Goal: Task Accomplishment & Management: Use online tool/utility

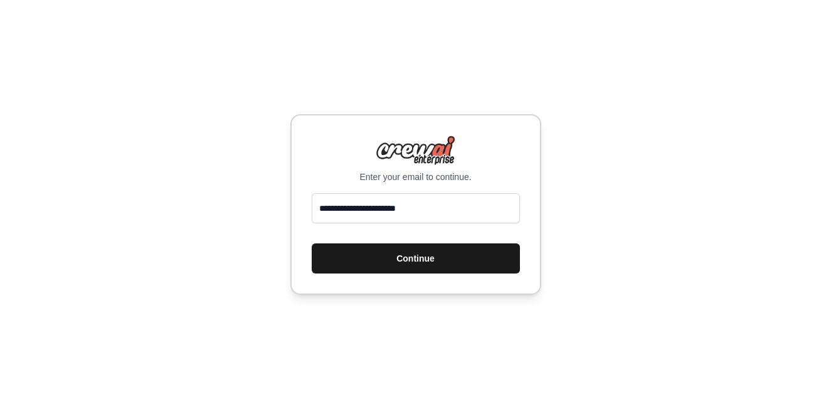
click at [458, 262] on button "Continue" at bounding box center [416, 258] width 208 height 30
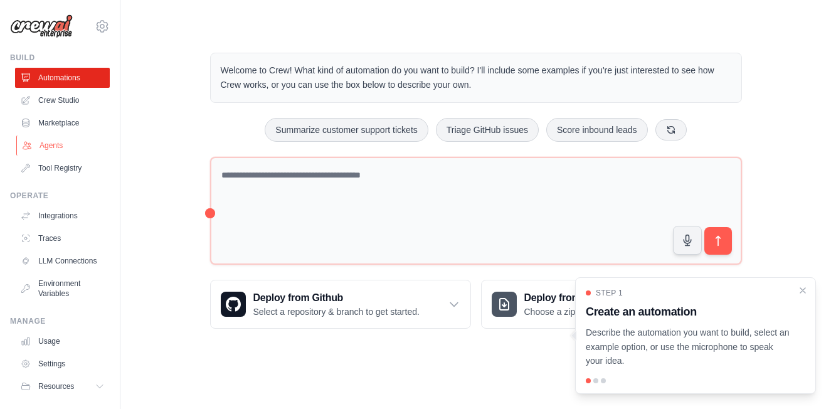
click at [71, 145] on link "Agents" at bounding box center [63, 145] width 95 height 20
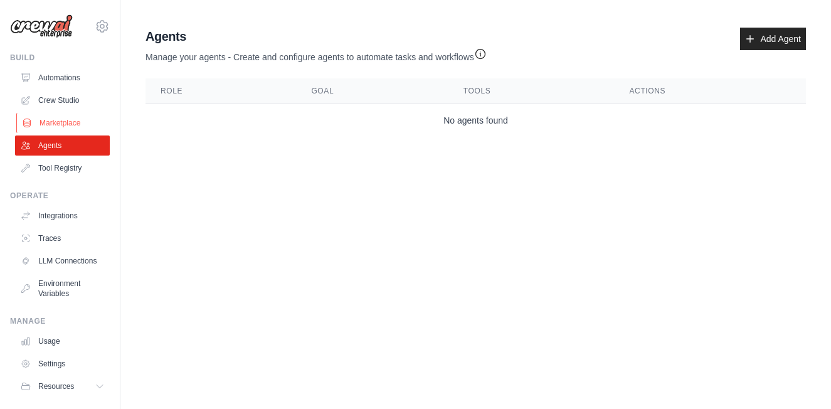
click at [59, 120] on link "Marketplace" at bounding box center [63, 123] width 95 height 20
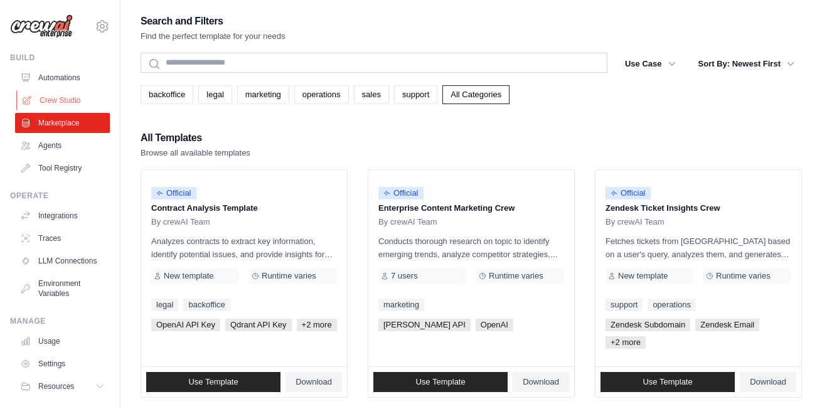
click at [50, 98] on link "Crew Studio" at bounding box center [63, 100] width 95 height 20
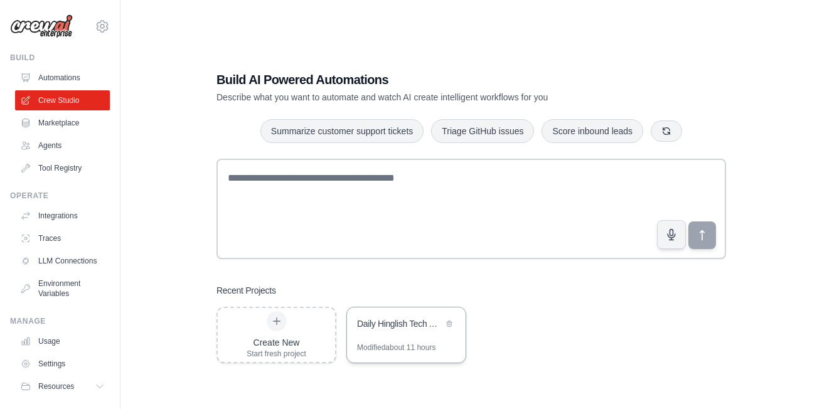
click at [377, 327] on div "Daily Hinglish Tech Audio" at bounding box center [400, 323] width 86 height 13
click at [66, 174] on link "Tool Registry" at bounding box center [63, 168] width 95 height 20
click at [63, 144] on link "Agents" at bounding box center [63, 145] width 95 height 20
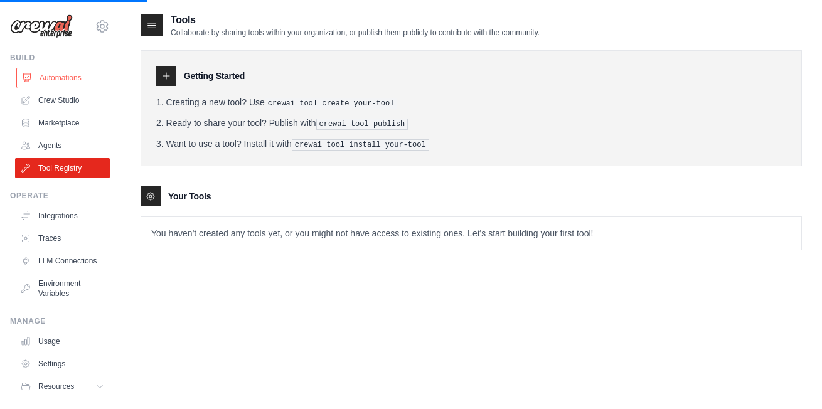
click at [69, 76] on link "Automations" at bounding box center [63, 78] width 95 height 20
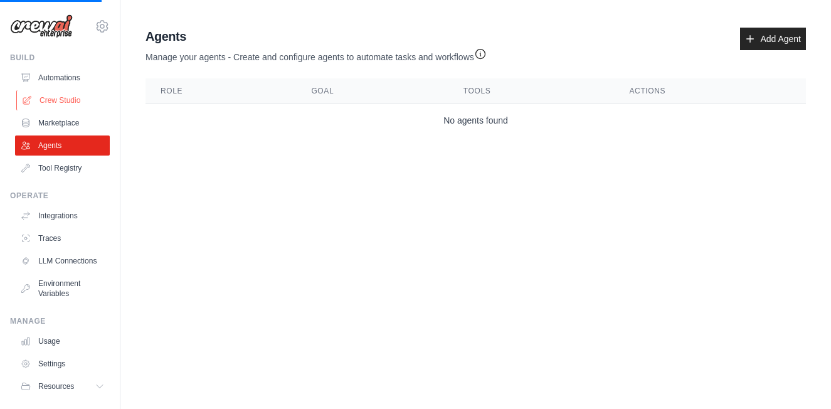
click at [73, 104] on link "Crew Studio" at bounding box center [63, 100] width 95 height 20
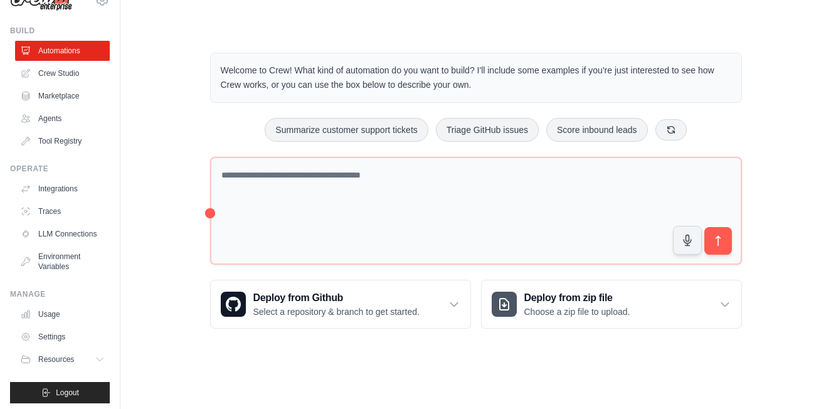
scroll to position [41, 0]
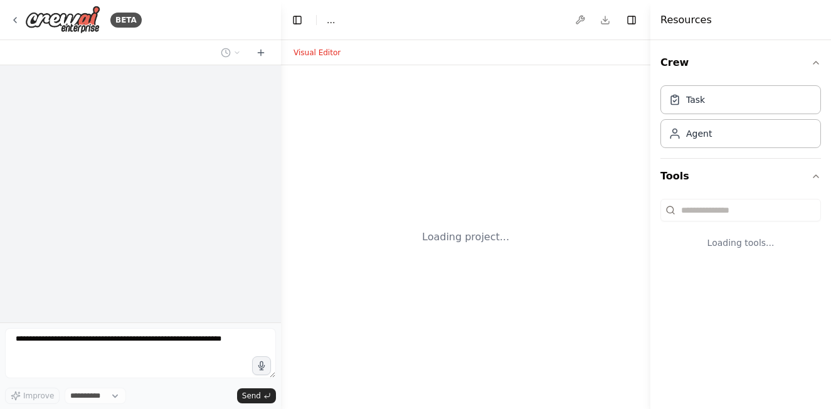
select select "****"
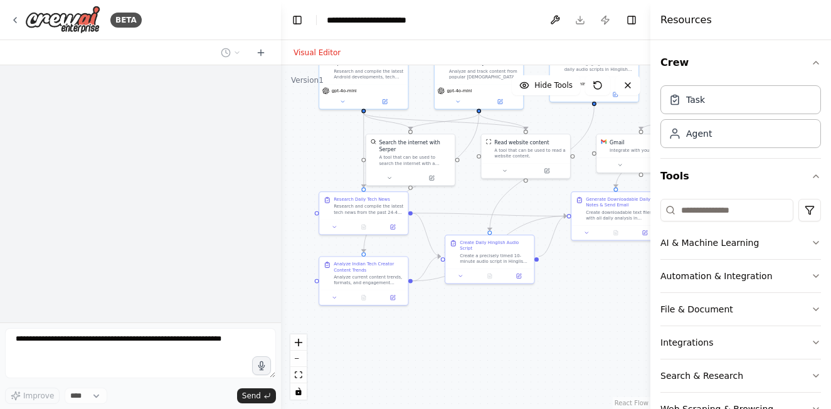
drag, startPoint x: 562, startPoint y: 309, endPoint x: 472, endPoint y: 191, distance: 148.6
click at [472, 191] on div ".deletable-edge-delete-btn { width: 20px; height: 20px; border: 0px solid #ffff…" at bounding box center [465, 237] width 369 height 344
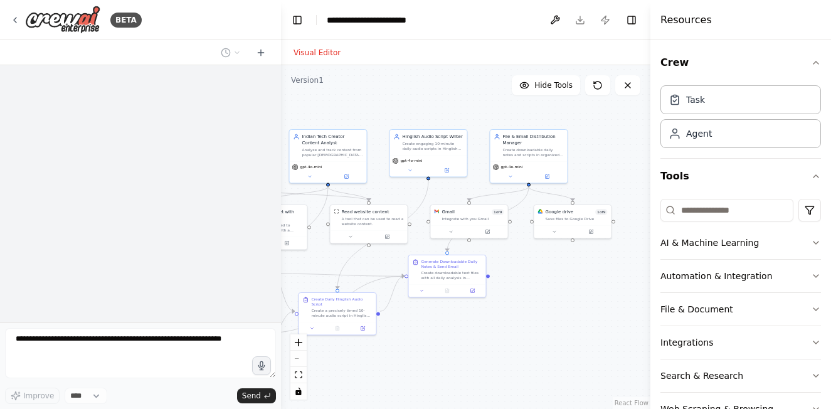
drag, startPoint x: 586, startPoint y: 299, endPoint x: 403, endPoint y: 362, distance: 193.2
click at [403, 362] on div ".deletable-edge-delete-btn { width: 20px; height: 20px; border: 0px solid #ffff…" at bounding box center [465, 237] width 369 height 344
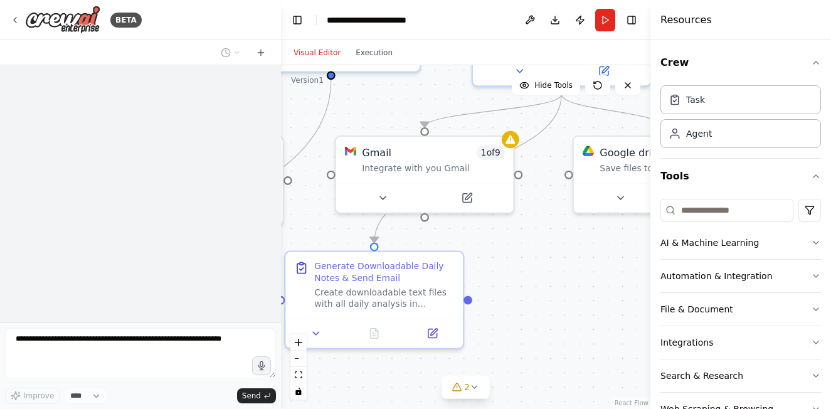
drag, startPoint x: 484, startPoint y: 326, endPoint x: 520, endPoint y: 271, distance: 65.8
click at [520, 271] on div ".deletable-edge-delete-btn { width: 20px; height: 20px; border: 0px solid #ffff…" at bounding box center [465, 237] width 369 height 344
click at [382, 208] on div at bounding box center [424, 194] width 177 height 29
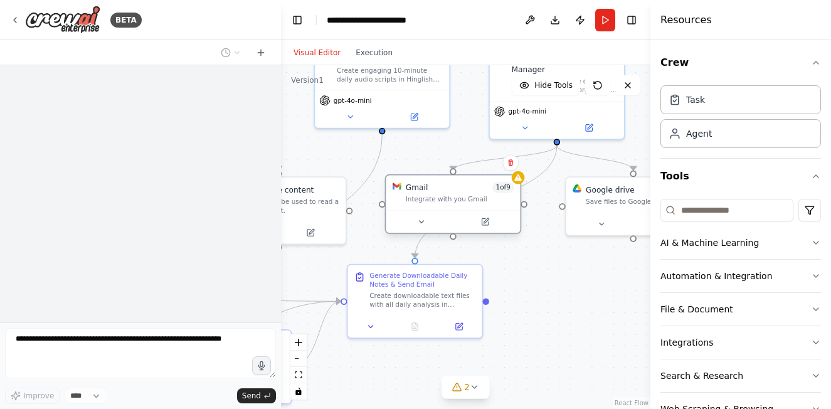
click at [512, 196] on div "Integrate with you Gmail" at bounding box center [460, 199] width 108 height 9
click at [472, 195] on div "Integrate with you Gmail" at bounding box center [460, 199] width 108 height 9
click at [470, 196] on div "Integrate with you Gmail" at bounding box center [460, 199] width 108 height 9
click at [488, 223] on icon at bounding box center [485, 221] width 6 height 6
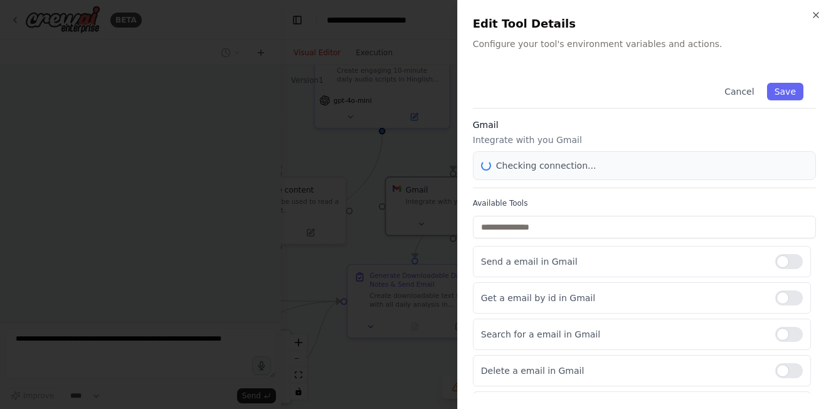
click at [419, 145] on div at bounding box center [415, 204] width 831 height 409
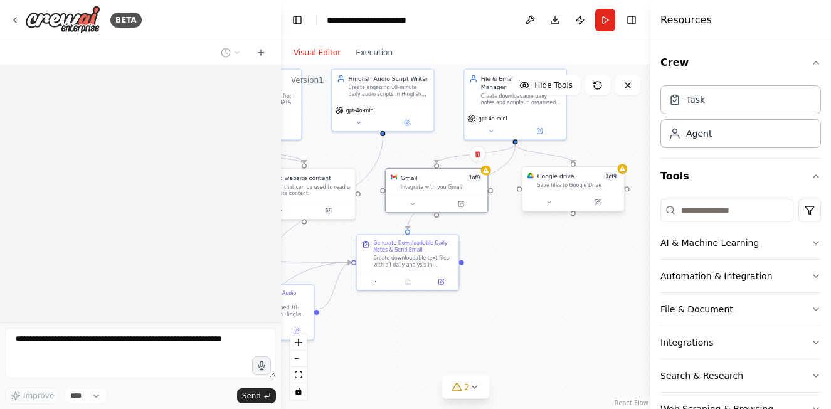
click at [606, 188] on div "Save files to Google Drive" at bounding box center [578, 185] width 82 height 7
click at [19, 28] on div "BETA" at bounding box center [76, 20] width 132 height 28
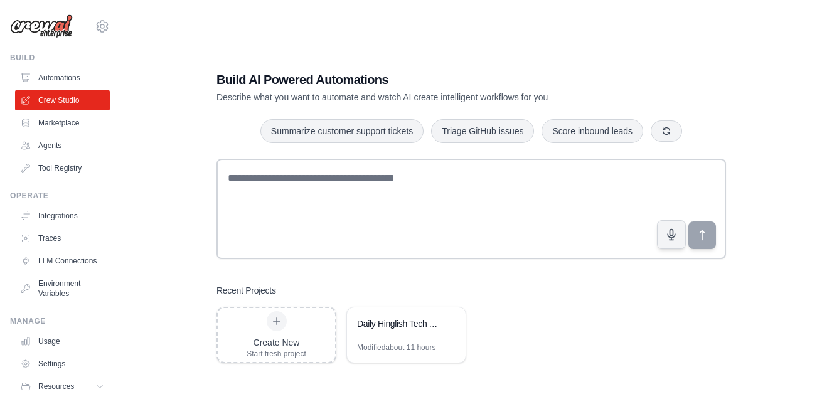
click at [46, 112] on ul "Automations Crew Studio Marketplace Agents Tool Registry" at bounding box center [62, 123] width 95 height 110
click at [51, 119] on link "Marketplace" at bounding box center [63, 123] width 95 height 20
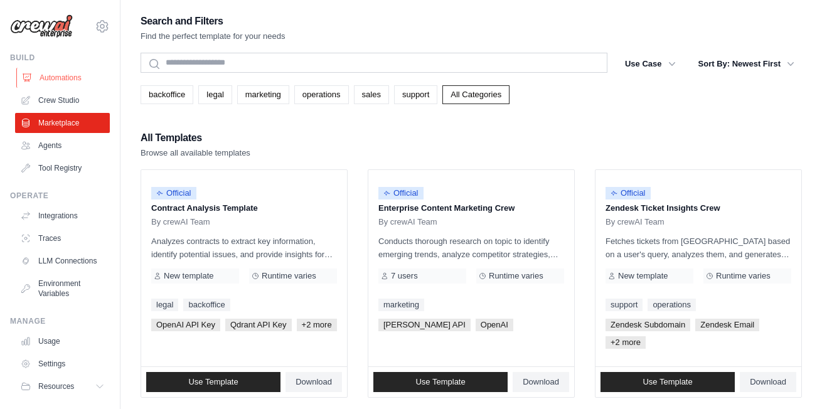
click at [72, 82] on link "Automations" at bounding box center [63, 78] width 95 height 20
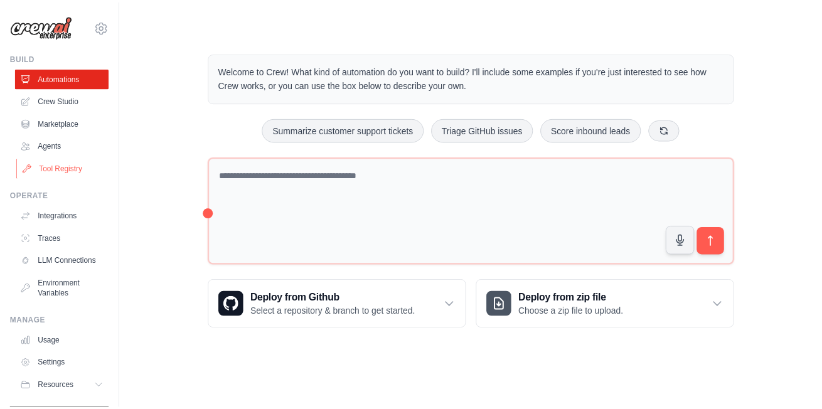
scroll to position [41, 0]
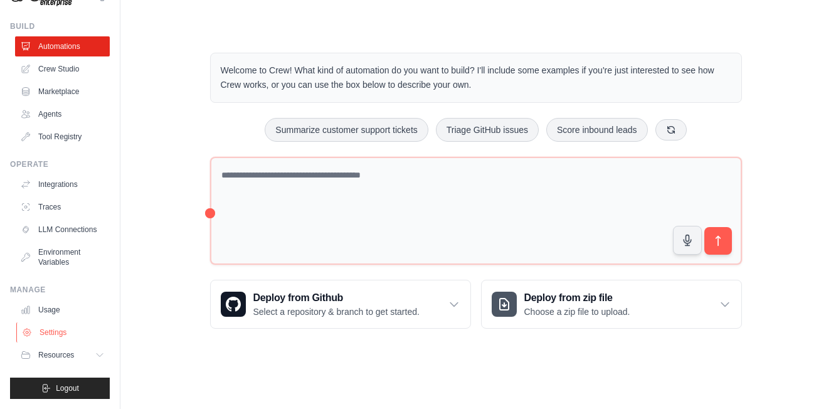
click at [60, 339] on link "Settings" at bounding box center [63, 332] width 95 height 20
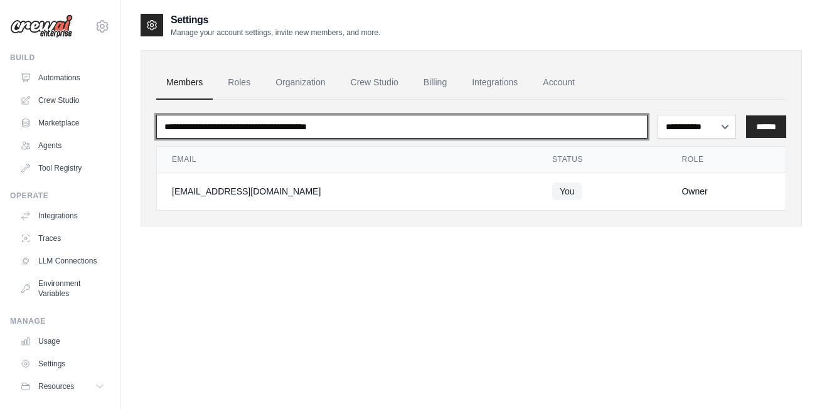
click at [545, 129] on input "email" at bounding box center [401, 127] width 491 height 24
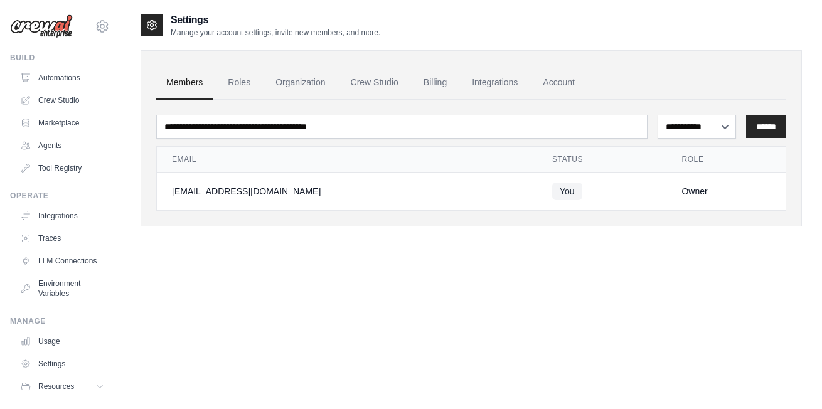
click at [428, 299] on div "**********" at bounding box center [470, 217] width 661 height 409
click at [57, 223] on link "Integrations" at bounding box center [63, 216] width 95 height 20
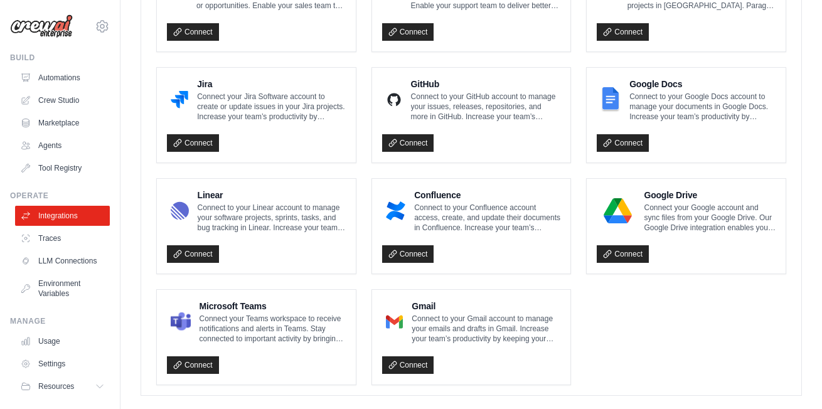
scroll to position [766, 0]
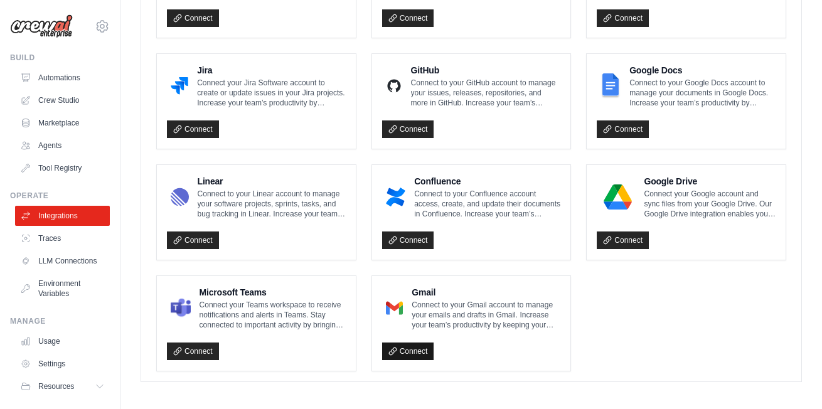
click at [409, 350] on link "Connect" at bounding box center [408, 351] width 52 height 18
click at [458, 362] on div "Gmail Connect to your Gmail account to manage your emails and drafts in Gmail. …" at bounding box center [471, 323] width 199 height 95
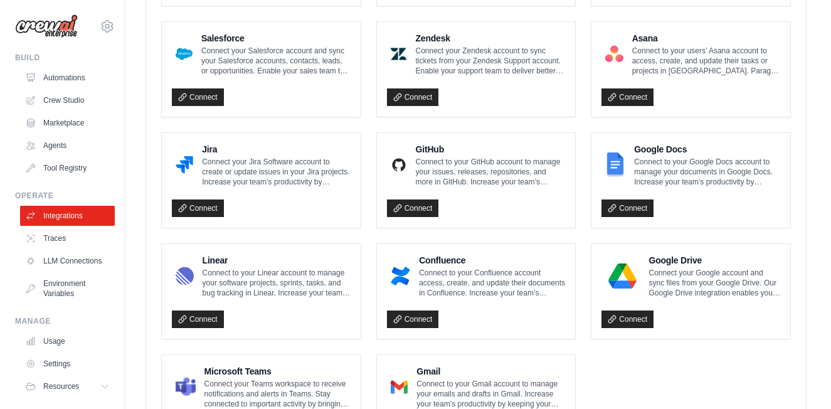
scroll to position [809, 0]
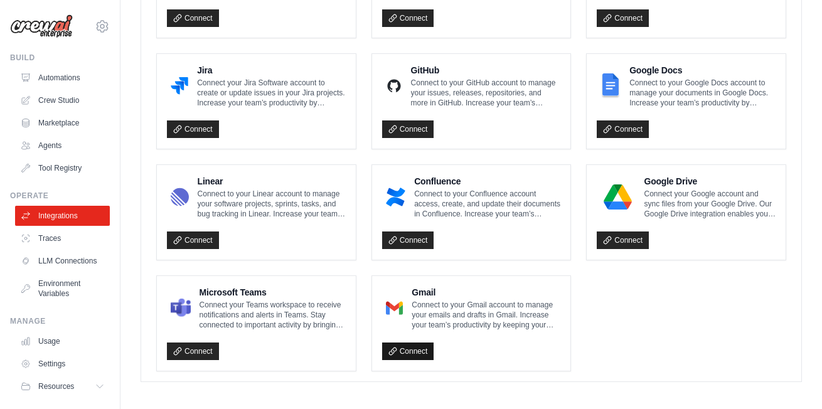
click at [408, 344] on link "Connect" at bounding box center [408, 351] width 52 height 18
click at [410, 343] on link "Connect" at bounding box center [408, 351] width 52 height 18
click at [496, 361] on div "Gmail Connect to your Gmail account to manage your emails and drafts in Gmail. …" at bounding box center [471, 323] width 199 height 95
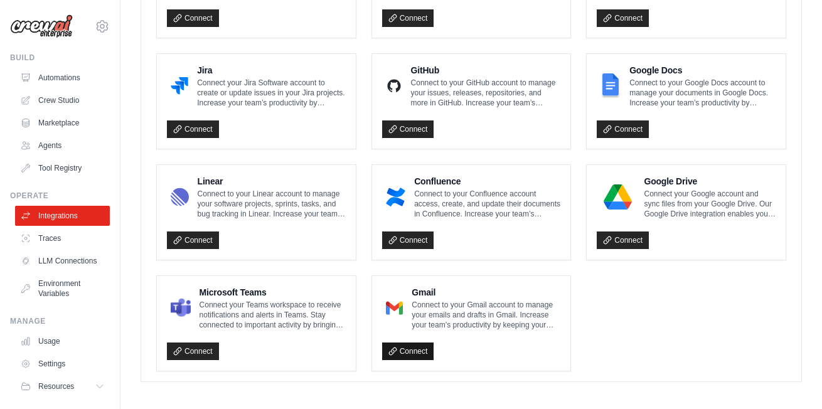
click at [395, 347] on icon at bounding box center [392, 351] width 9 height 9
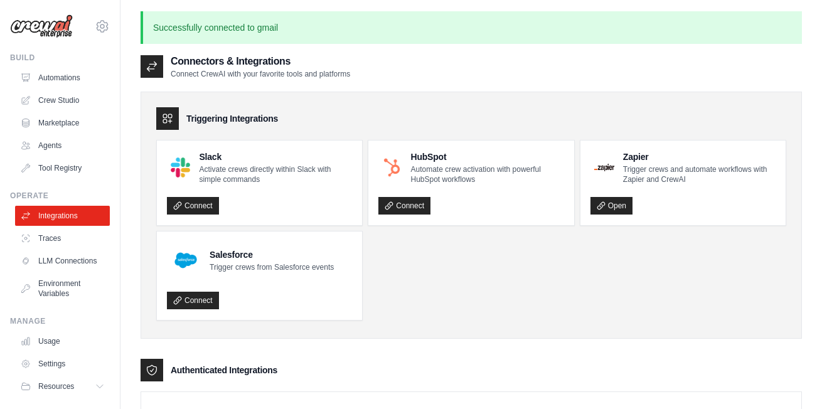
scroll to position [0, 0]
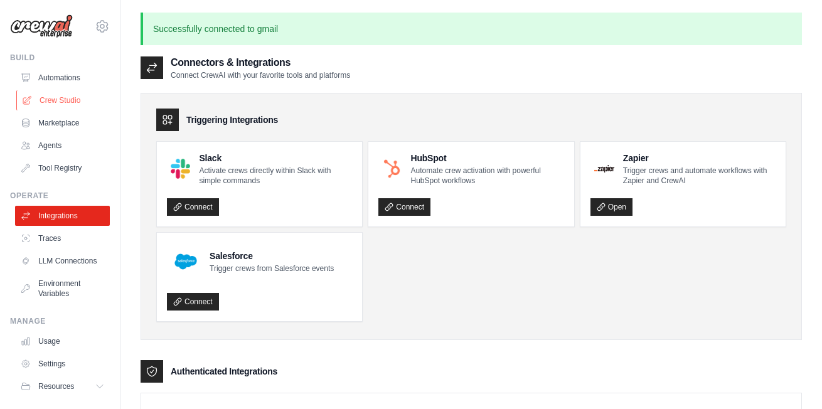
click at [57, 97] on link "Crew Studio" at bounding box center [63, 100] width 95 height 20
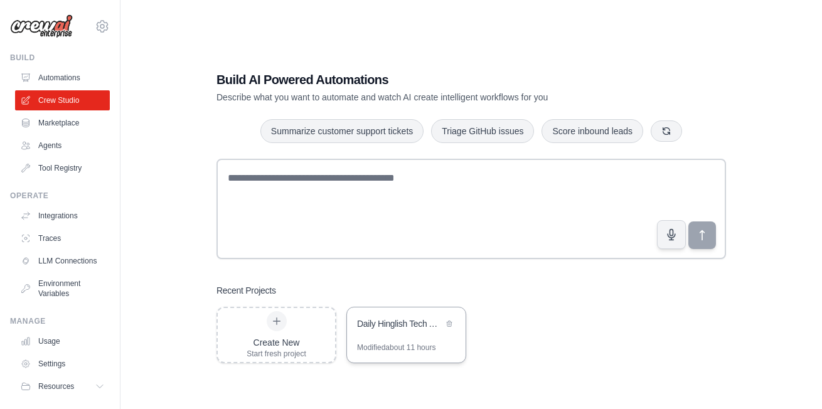
click at [353, 341] on div "Daily Hinglish Tech Audio" at bounding box center [406, 324] width 119 height 35
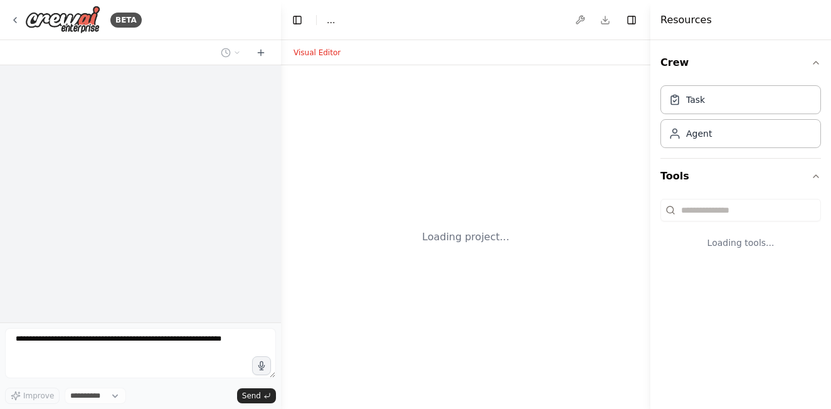
select select "****"
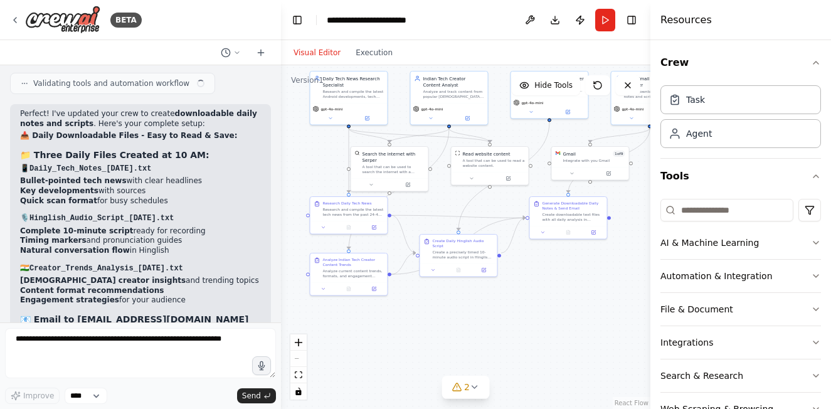
drag, startPoint x: 523, startPoint y: 287, endPoint x: 434, endPoint y: 209, distance: 118.2
click at [434, 209] on div ".deletable-edge-delete-btn { width: 20px; height: 20px; border: 0px solid #ffff…" at bounding box center [465, 237] width 369 height 344
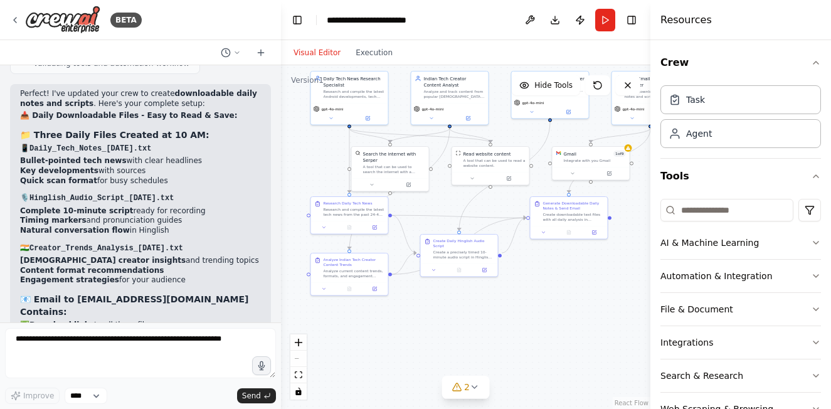
scroll to position [6335, 0]
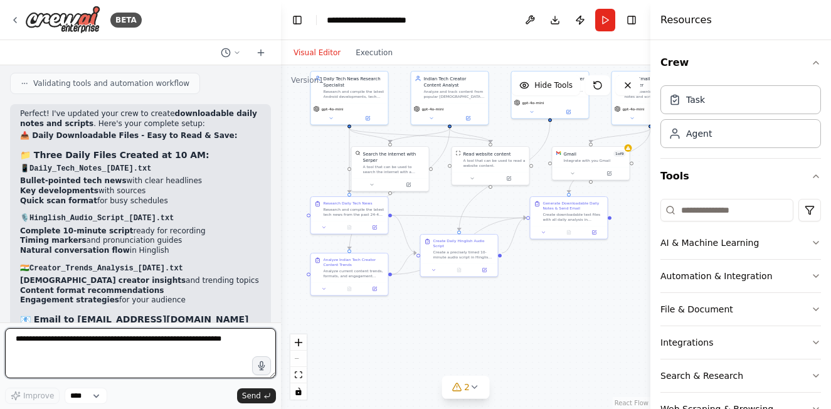
click at [161, 345] on textarea at bounding box center [140, 353] width 271 height 50
paste textarea "**********"
type textarea "**********"
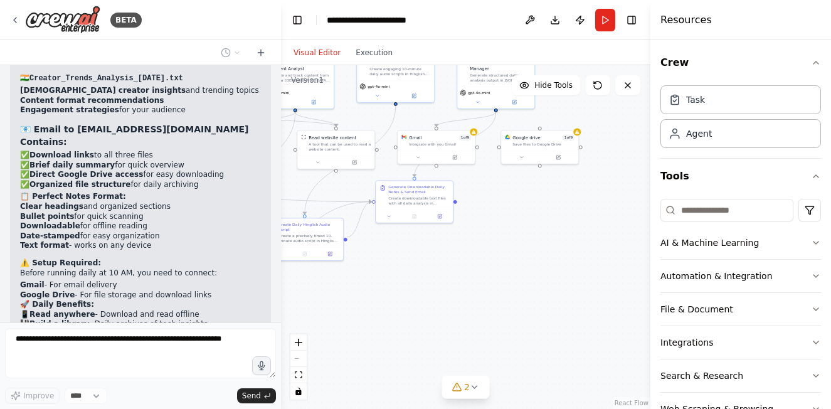
scroll to position [6556, 0]
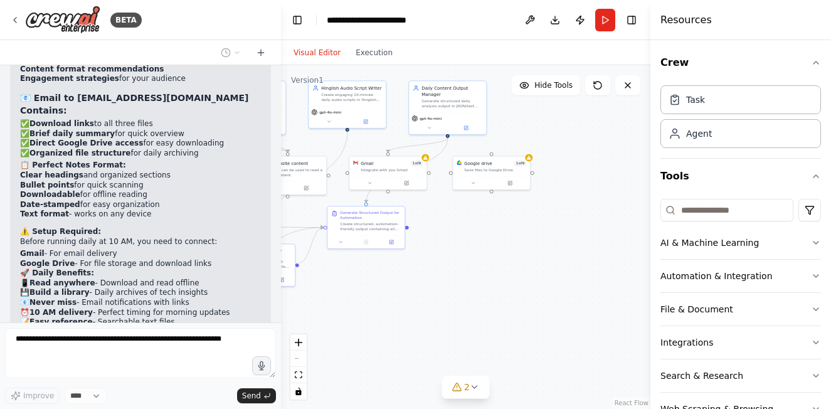
drag, startPoint x: 614, startPoint y: 268, endPoint x: 411, endPoint y: 277, distance: 202.8
click at [411, 277] on div ".deletable-edge-delete-btn { width: 20px; height: 20px; border: 0px solid #ffff…" at bounding box center [465, 237] width 369 height 344
click at [585, 225] on div ".deletable-edge-delete-btn { width: 20px; height: 20px; border: 0px solid #ffff…" at bounding box center [465, 237] width 369 height 344
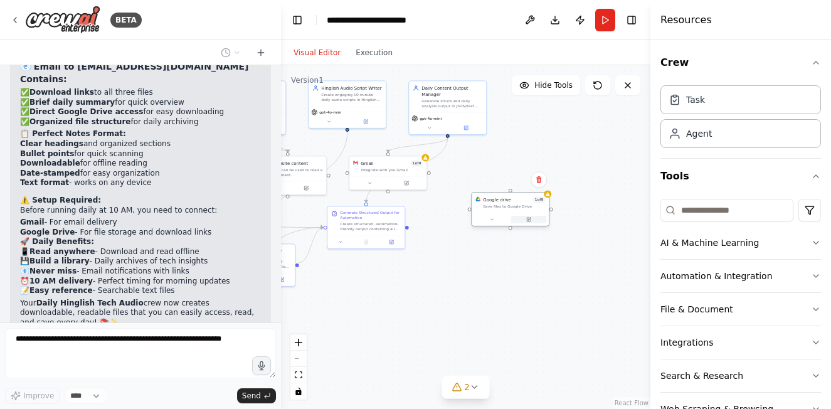
drag, startPoint x: 497, startPoint y: 180, endPoint x: 516, endPoint y: 216, distance: 41.0
click at [516, 216] on button at bounding box center [529, 220] width 36 height 8
drag, startPoint x: 513, startPoint y: 214, endPoint x: 497, endPoint y: 179, distance: 38.7
click at [497, 179] on div at bounding box center [497, 181] width 77 height 13
click at [516, 332] on div ".deletable-edge-delete-btn { width: 20px; height: 20px; border: 0px solid #ffff…" at bounding box center [465, 237] width 369 height 344
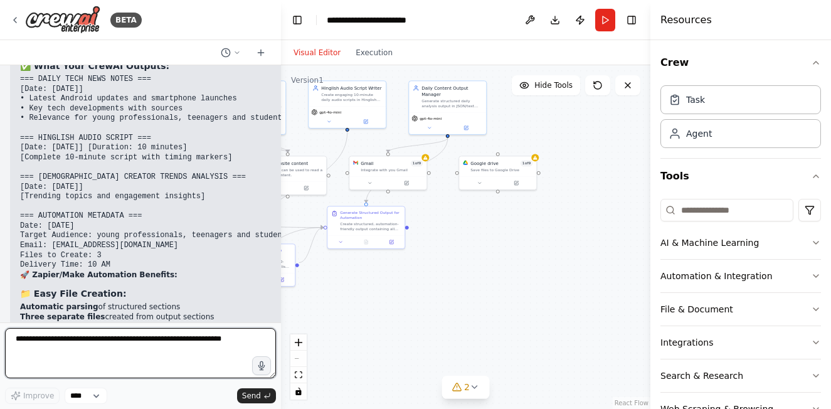
scroll to position [7178, 0]
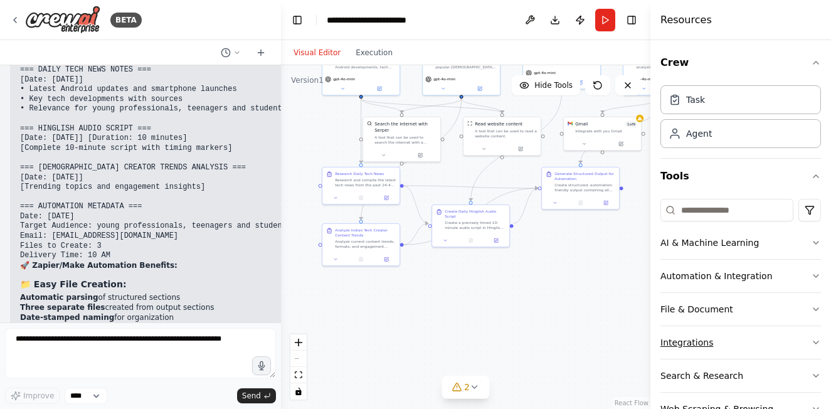
drag, startPoint x: 454, startPoint y: 371, endPoint x: 670, endPoint y: 335, distance: 218.8
click at [670, 335] on div "BETA I want to create a crew who researches Android, Tech news, analyzes conten…" at bounding box center [415, 204] width 831 height 409
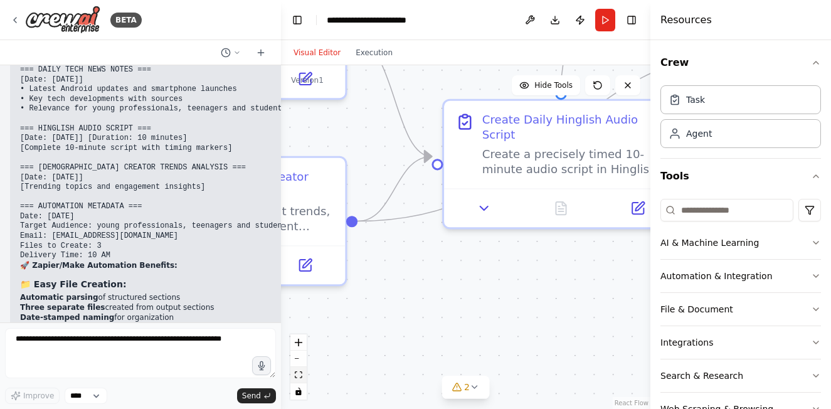
drag, startPoint x: 406, startPoint y: 301, endPoint x: 299, endPoint y: 382, distance: 134.3
click at [299, 382] on div ".deletable-edge-delete-btn { width: 20px; height: 20px; border: 0px solid #ffff…" at bounding box center [465, 237] width 369 height 344
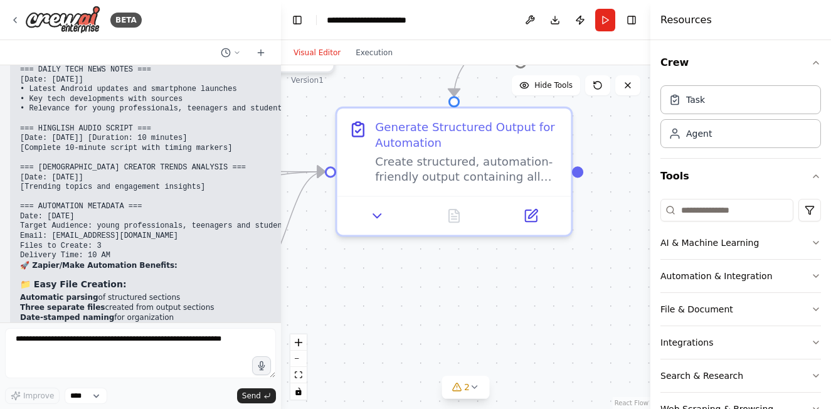
drag, startPoint x: 513, startPoint y: 314, endPoint x: 75, endPoint y: 433, distance: 453.7
click at [75, 408] on html "BETA I want to create a crew who researches Android, Tech news, analyzes conten…" at bounding box center [415, 204] width 831 height 409
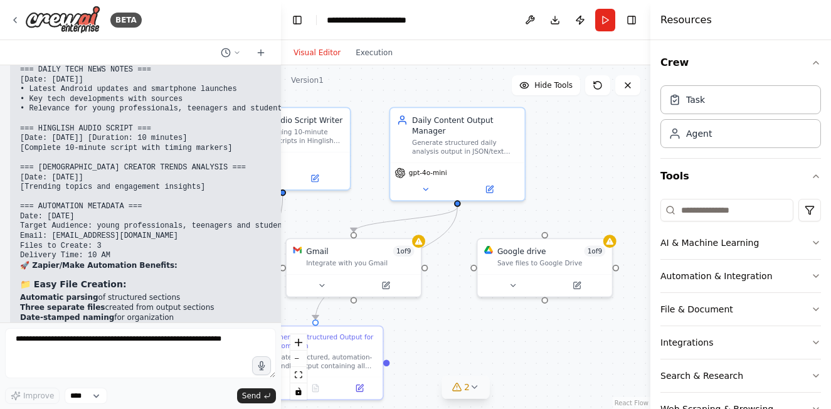
drag, startPoint x: 578, startPoint y: 263, endPoint x: 443, endPoint y: 392, distance: 185.9
click at [443, 392] on div "Version 1 Hide Tools .deletable-edge-delete-btn { width: 20px; height: 20px; bo…" at bounding box center [465, 237] width 369 height 344
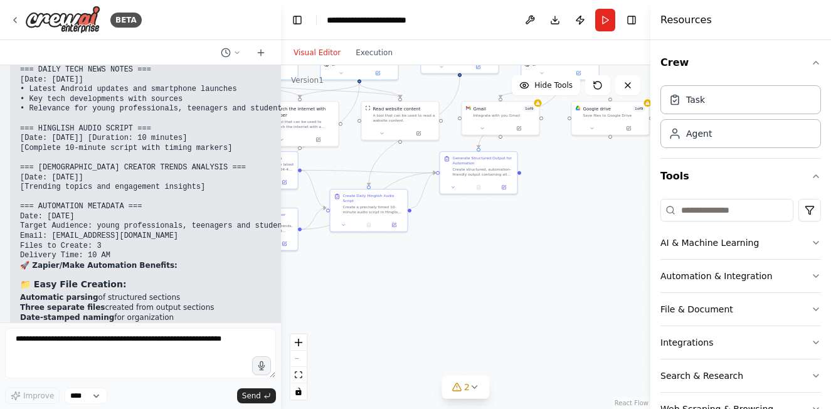
drag, startPoint x: 490, startPoint y: 366, endPoint x: 578, endPoint y: 174, distance: 210.5
click at [578, 174] on div ".deletable-edge-delete-btn { width: 20px; height: 20px; border: 0px solid #ffff…" at bounding box center [465, 237] width 369 height 344
drag, startPoint x: 65, startPoint y: 294, endPoint x: 114, endPoint y: 295, distance: 48.9
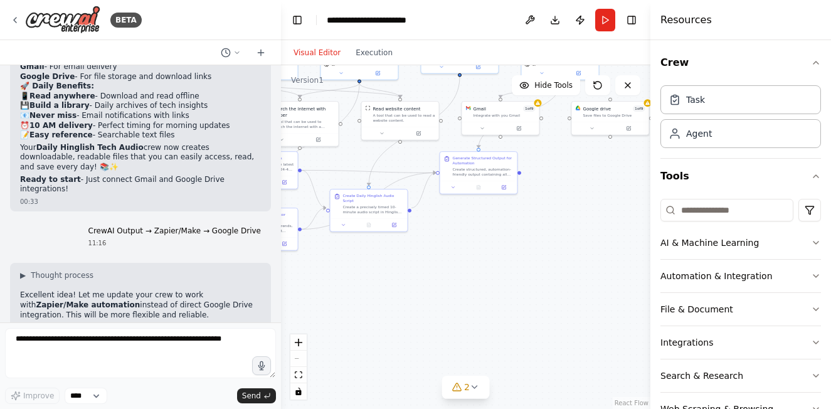
scroll to position [6677, 0]
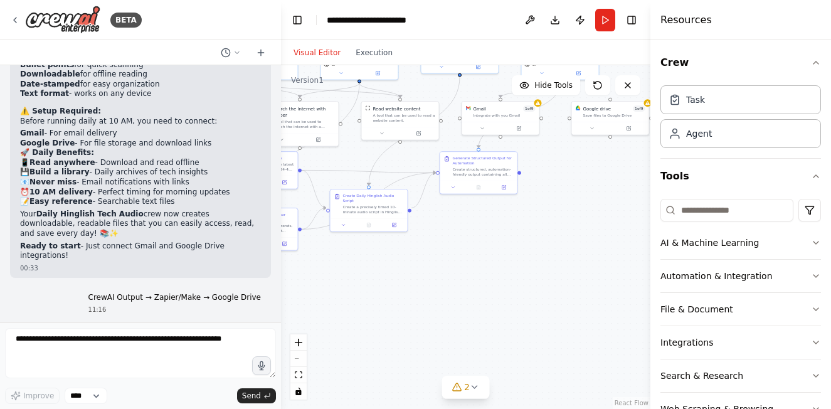
drag, startPoint x: 71, startPoint y: 235, endPoint x: 118, endPoint y: 240, distance: 47.2
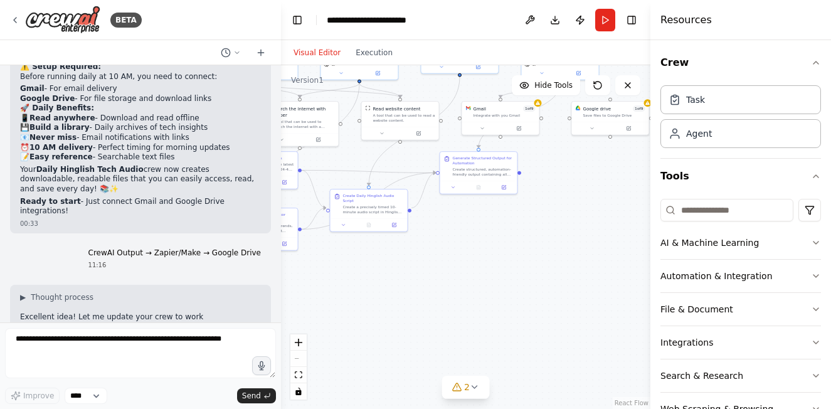
scroll to position [6739, 0]
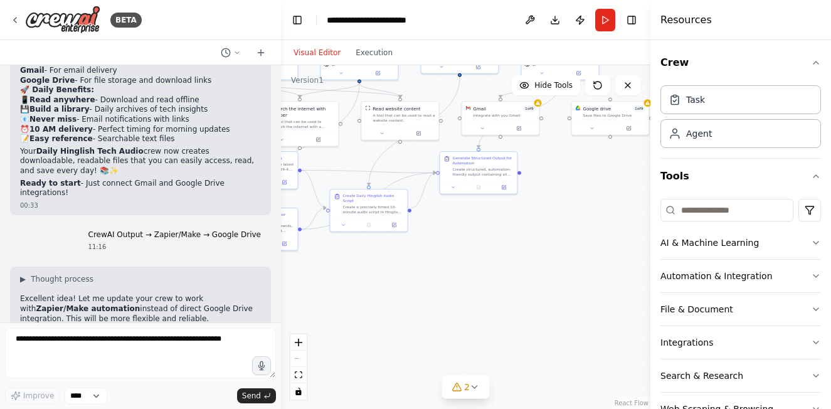
drag, startPoint x: 26, startPoint y: 223, endPoint x: 151, endPoint y: 230, distance: 125.0
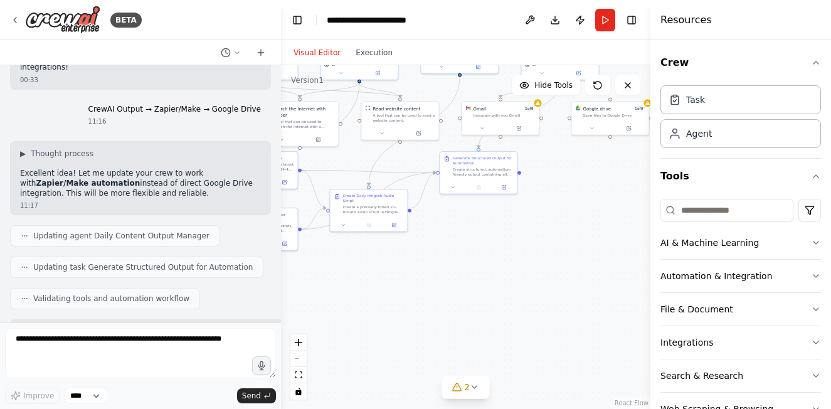
scroll to position [6928, 0]
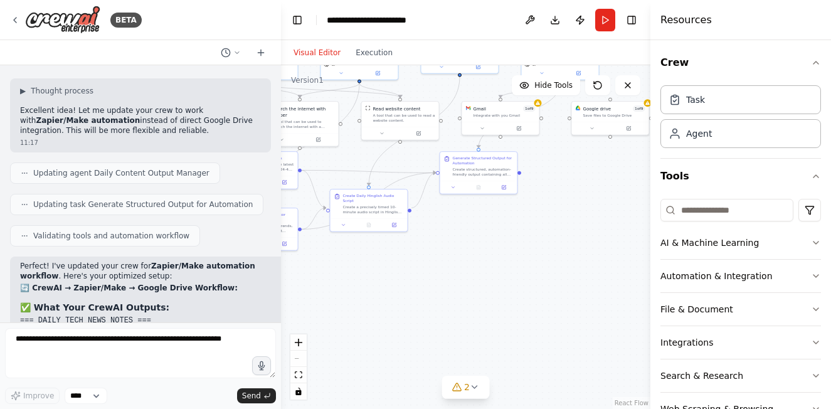
drag, startPoint x: 35, startPoint y: 226, endPoint x: 100, endPoint y: 230, distance: 65.3
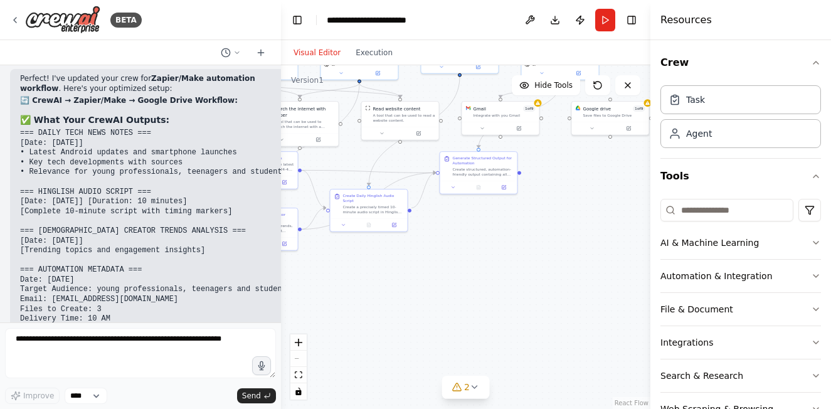
scroll to position [7178, 0]
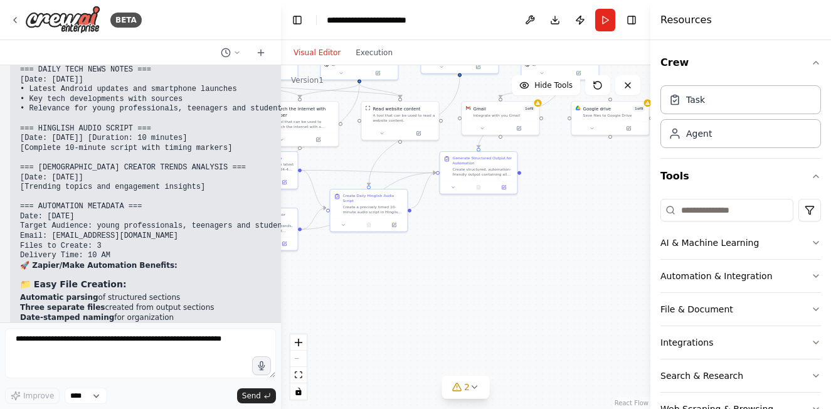
drag, startPoint x: 54, startPoint y: 177, endPoint x: 174, endPoint y: 178, distance: 119.8
drag, startPoint x: 39, startPoint y: 184, endPoint x: 182, endPoint y: 188, distance: 143.0
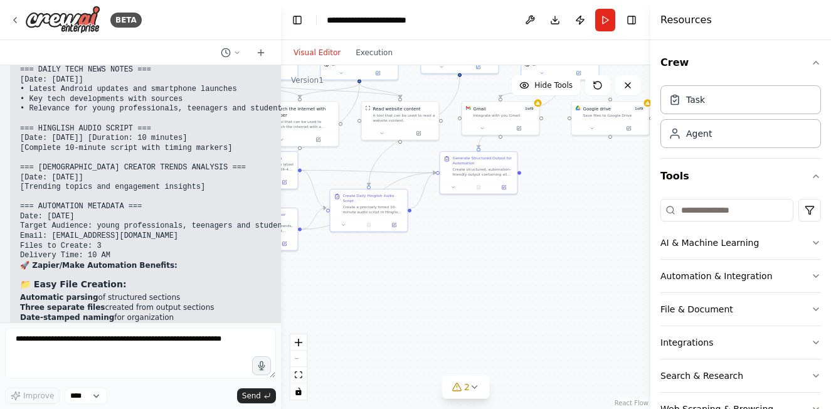
drag, startPoint x: 63, startPoint y: 198, endPoint x: 192, endPoint y: 198, distance: 129.2
drag, startPoint x: 72, startPoint y: 204, endPoint x: 205, endPoint y: 204, distance: 133.0
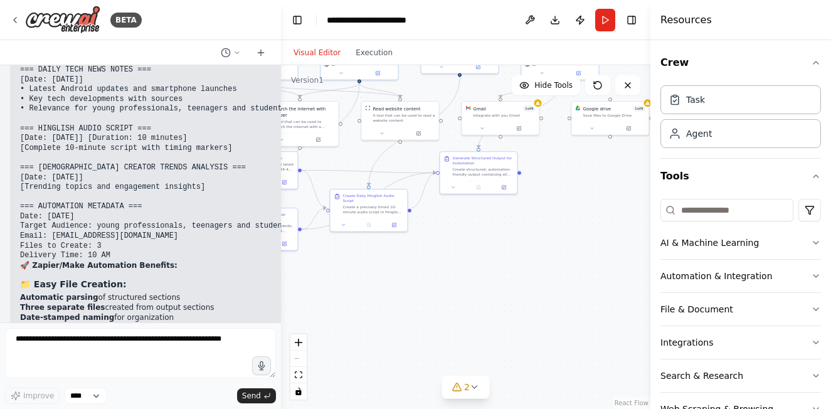
drag, startPoint x: 51, startPoint y: 212, endPoint x: 161, endPoint y: 220, distance: 110.6
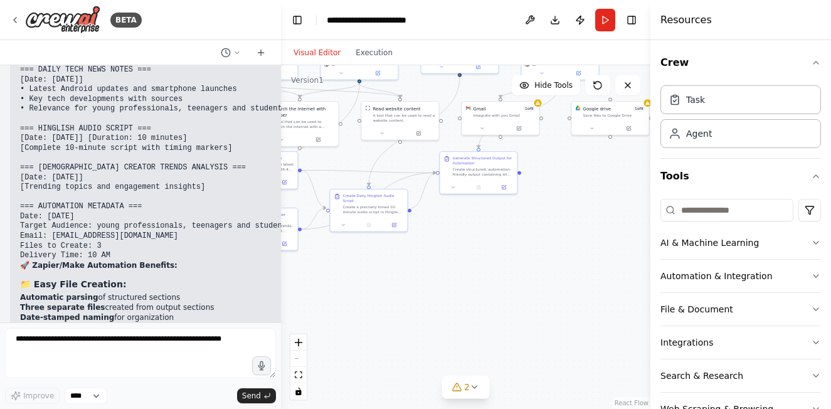
drag, startPoint x: 23, startPoint y: 229, endPoint x: 97, endPoint y: 229, distance: 73.4
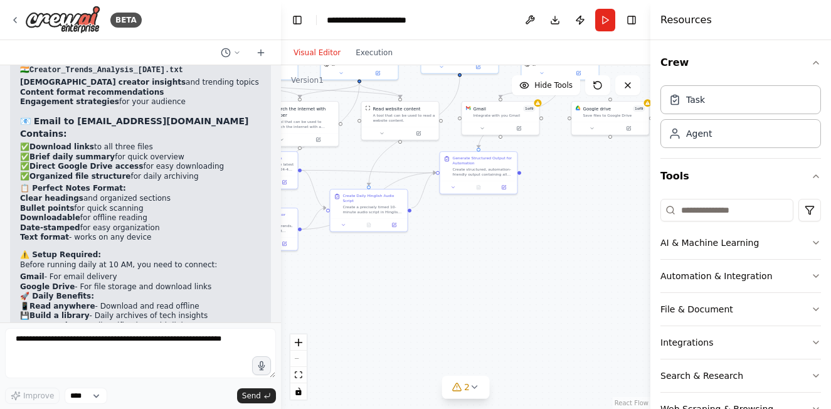
scroll to position [6551, 0]
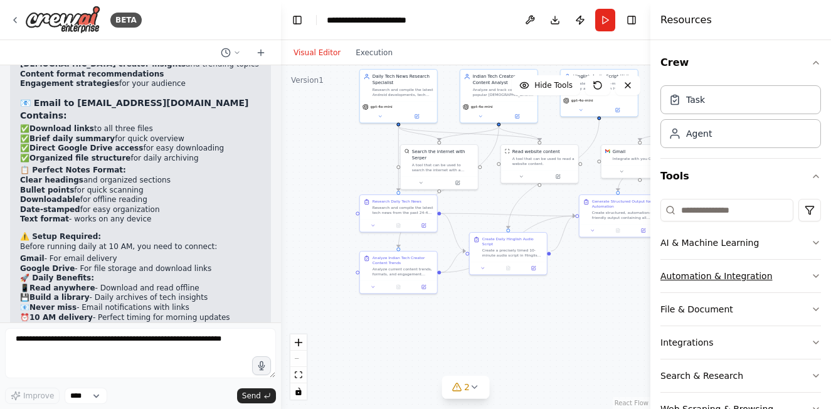
drag, startPoint x: 618, startPoint y: 248, endPoint x: 733, endPoint y: 282, distance: 120.3
click at [755, 282] on div "BETA I want to create a crew who researches Android, Tech news, analyzes conten…" at bounding box center [415, 204] width 831 height 409
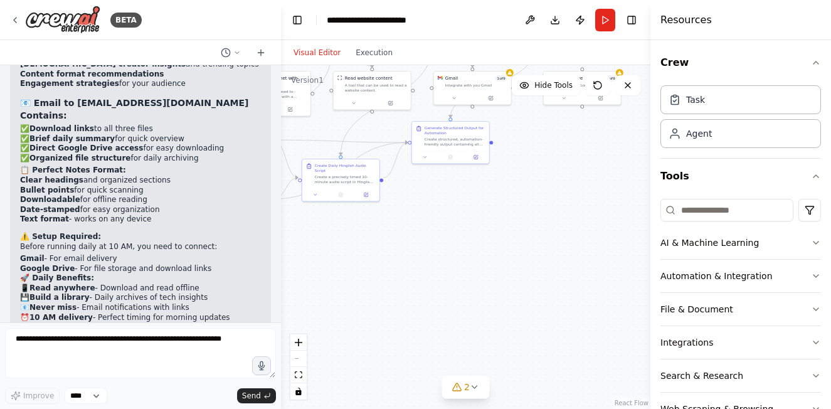
drag, startPoint x: 537, startPoint y: 304, endPoint x: 358, endPoint y: 254, distance: 186.1
click at [358, 254] on div ".deletable-edge-delete-btn { width: 20px; height: 20px; border: 0px solid #ffff…" at bounding box center [465, 237] width 369 height 344
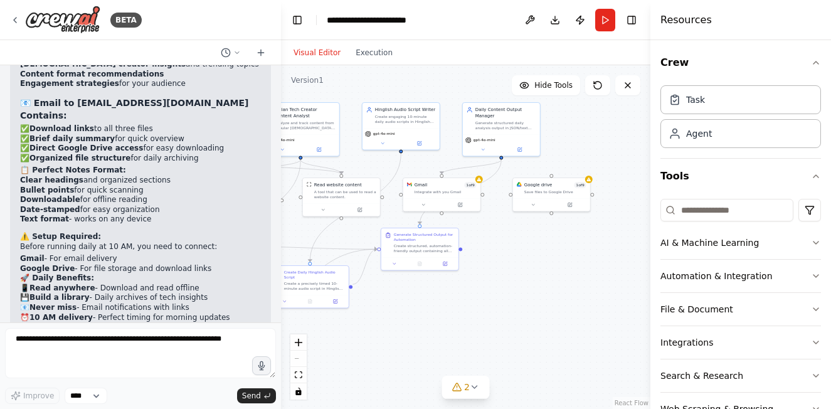
drag, startPoint x: 542, startPoint y: 191, endPoint x: 526, endPoint y: 263, distance: 74.6
click at [526, 263] on div ".deletable-edge-delete-btn { width: 20px; height: 20px; border: 0px solid #ffff…" at bounding box center [465, 237] width 369 height 344
click at [479, 181] on div at bounding box center [479, 178] width 8 height 8
click at [579, 192] on div "Save files to Google Drive" at bounding box center [555, 190] width 62 height 5
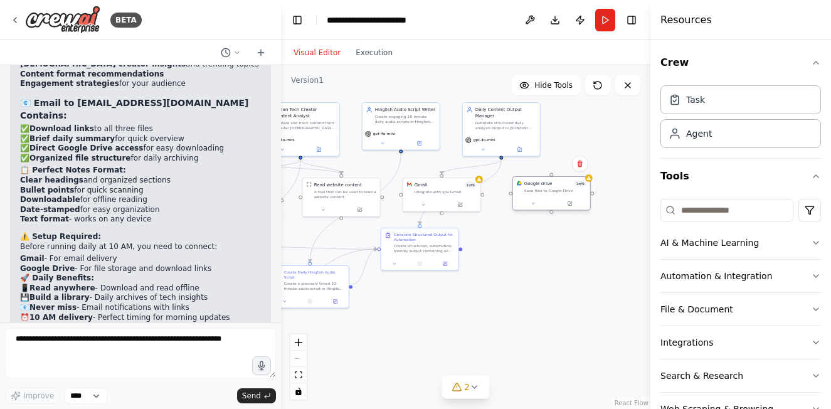
click at [579, 192] on div "Save files to Google Drive" at bounding box center [555, 190] width 62 height 5
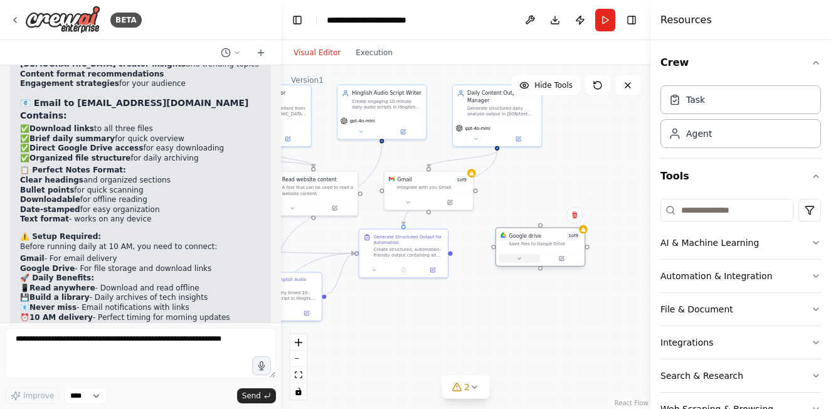
drag, startPoint x: 516, startPoint y: 196, endPoint x: 501, endPoint y: 255, distance: 60.8
click at [501, 255] on button at bounding box center [519, 258] width 41 height 9
click at [476, 300] on div ".deletable-edge-delete-btn { width: 20px; height: 20px; border: 0px solid #ffff…" at bounding box center [465, 237] width 369 height 344
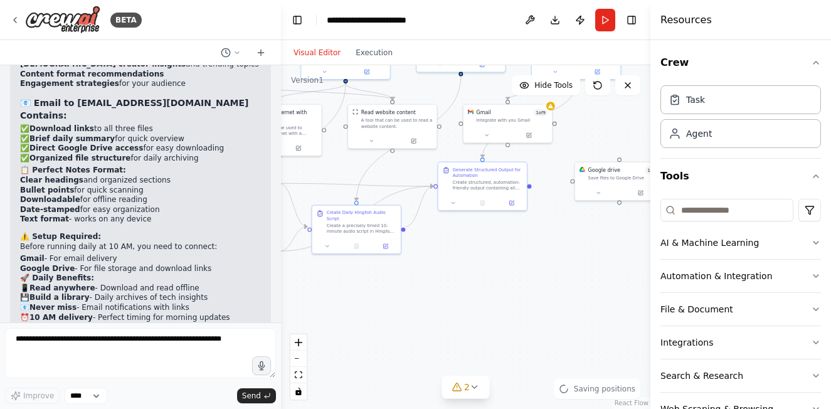
drag, startPoint x: 443, startPoint y: 302, endPoint x: 522, endPoint y: 235, distance: 103.7
click at [522, 235] on div ".deletable-edge-delete-btn { width: 20px; height: 20px; border: 0px solid #ffff…" at bounding box center [465, 237] width 369 height 344
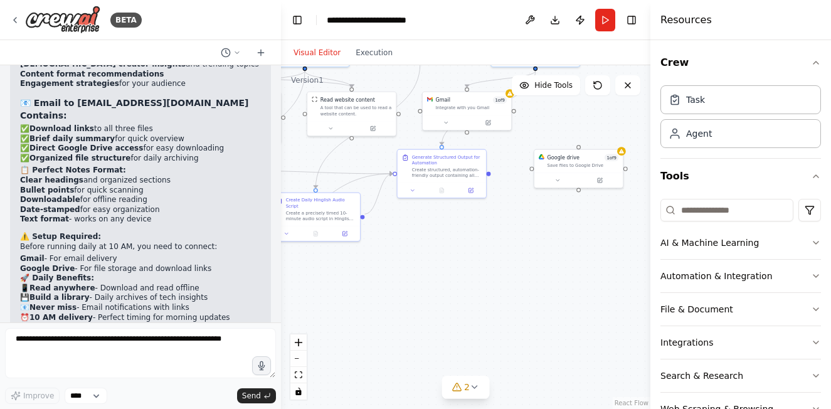
drag, startPoint x: 571, startPoint y: 186, endPoint x: 530, endPoint y: 173, distance: 42.7
click at [530, 173] on div ".deletable-edge-delete-btn { width: 20px; height: 20px; border: 0px solid #ffff…" at bounding box center [465, 237] width 369 height 344
click at [529, 169] on div ".deletable-edge-delete-btn { width: 20px; height: 20px; border: 0px solid #ffff…" at bounding box center [465, 237] width 369 height 344
drag, startPoint x: 529, startPoint y: 169, endPoint x: 516, endPoint y: 112, distance: 58.6
click at [516, 112] on div ".deletable-edge-delete-btn { width: 20px; height: 20px; border: 0px solid #ffff…" at bounding box center [465, 237] width 369 height 344
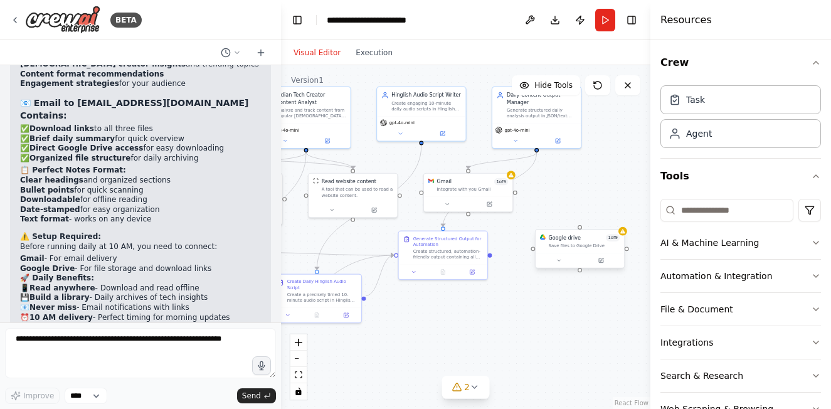
drag, startPoint x: 581, startPoint y: 148, endPoint x: 583, endPoint y: 236, distance: 87.8
click at [584, 236] on div ".deletable-edge-delete-btn { width: 20px; height: 20px; border: 0px solid #ffff…" at bounding box center [465, 237] width 369 height 344
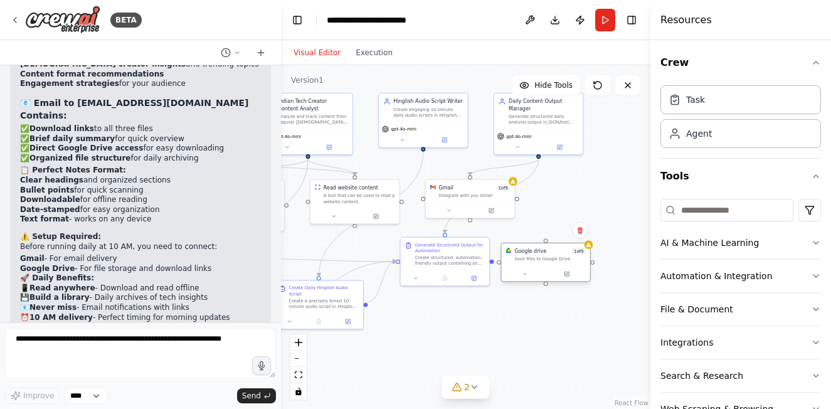
drag, startPoint x: 580, startPoint y: 238, endPoint x: 544, endPoint y: 241, distance: 36.5
click at [544, 243] on div "Google drive 1 of 9 Save files to Google Drive" at bounding box center [545, 263] width 90 height 40
drag, startPoint x: 547, startPoint y: 243, endPoint x: 549, endPoint y: 237, distance: 6.5
click at [549, 237] on div "Google drive 1 of 9 Save files to Google Drive" at bounding box center [545, 247] width 88 height 23
drag, startPoint x: 546, startPoint y: 233, endPoint x: 539, endPoint y: 157, distance: 75.6
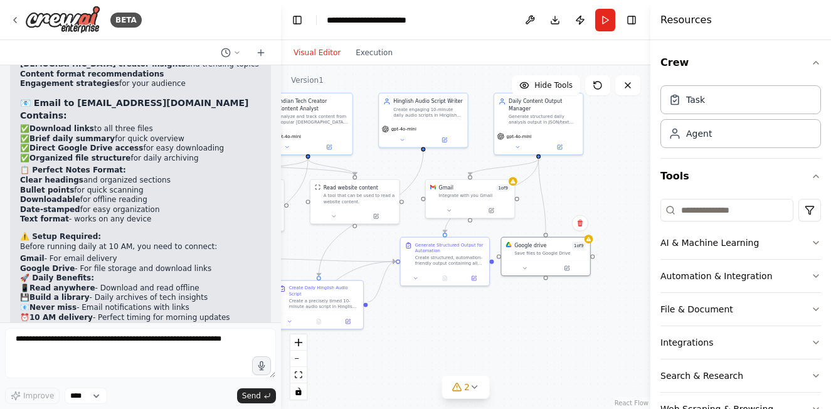
click at [324, 157] on div "Daily Tech News Research Specialist Research and compile the latest Android dev…" at bounding box center [218, 155] width 212 height 198
drag, startPoint x: 544, startPoint y: 253, endPoint x: 553, endPoint y: 295, distance: 42.3
click at [553, 295] on div "Save files to Google Drive" at bounding box center [557, 295] width 71 height 6
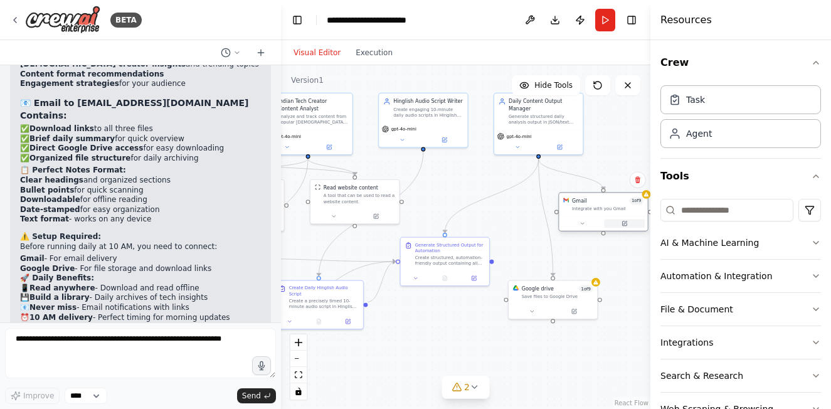
drag, startPoint x: 477, startPoint y: 211, endPoint x: 613, endPoint y: 228, distance: 137.1
click at [613, 228] on button at bounding box center [624, 223] width 41 height 9
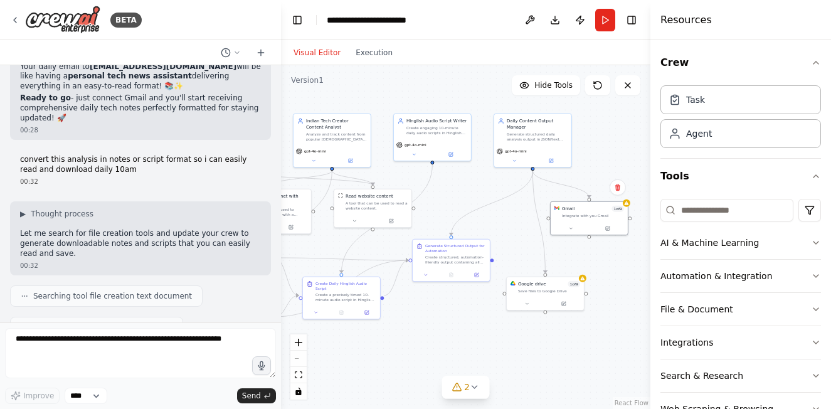
scroll to position [5736, 0]
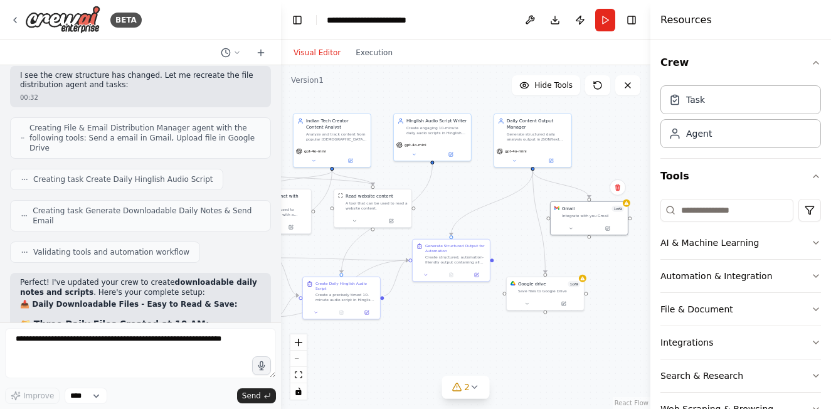
scroll to position [6238, 0]
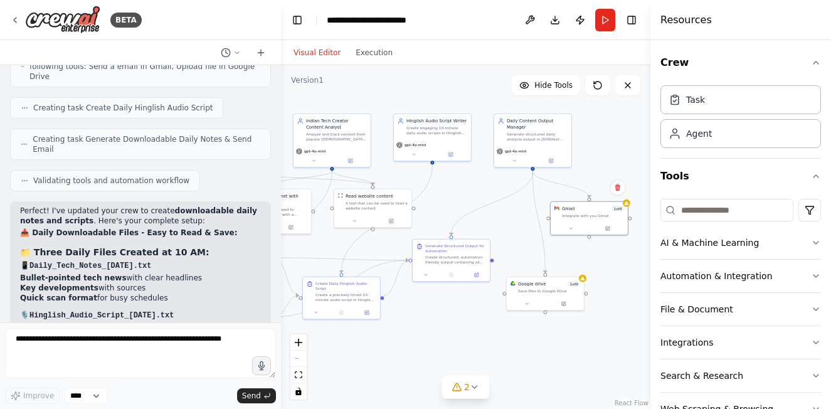
drag, startPoint x: 93, startPoint y: 140, endPoint x: 163, endPoint y: 147, distance: 70.0
drag, startPoint x: 116, startPoint y: 157, endPoint x: 186, endPoint y: 169, distance: 70.6
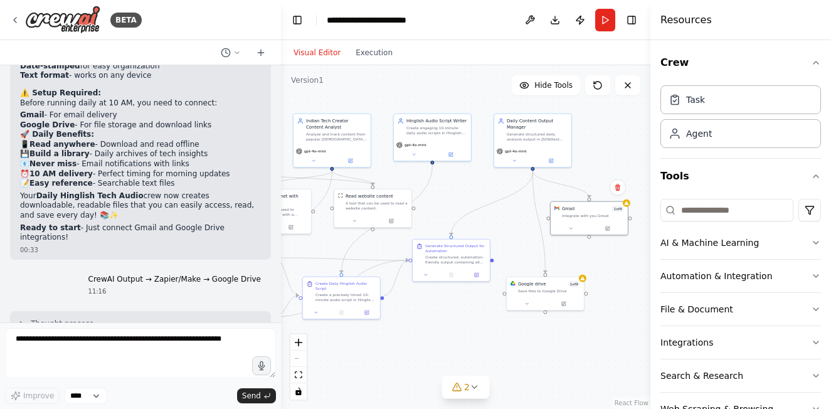
scroll to position [6677, 0]
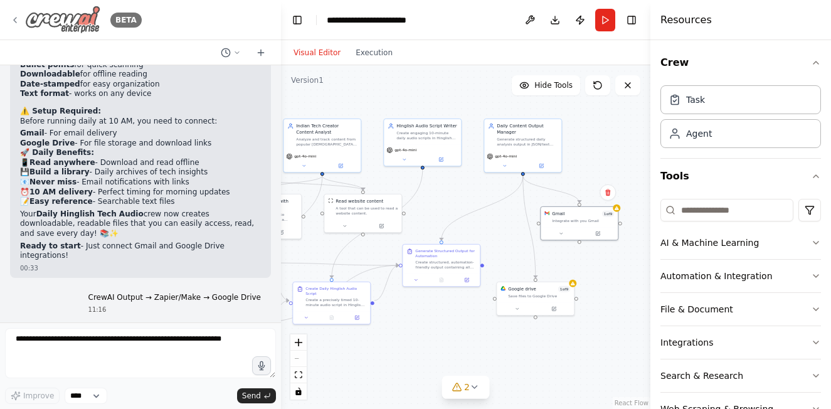
click at [12, 21] on icon at bounding box center [15, 20] width 10 height 10
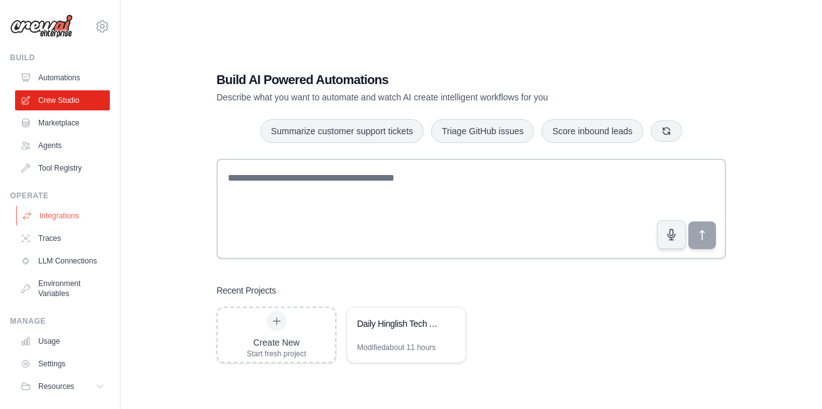
click at [46, 216] on link "Integrations" at bounding box center [63, 216] width 95 height 20
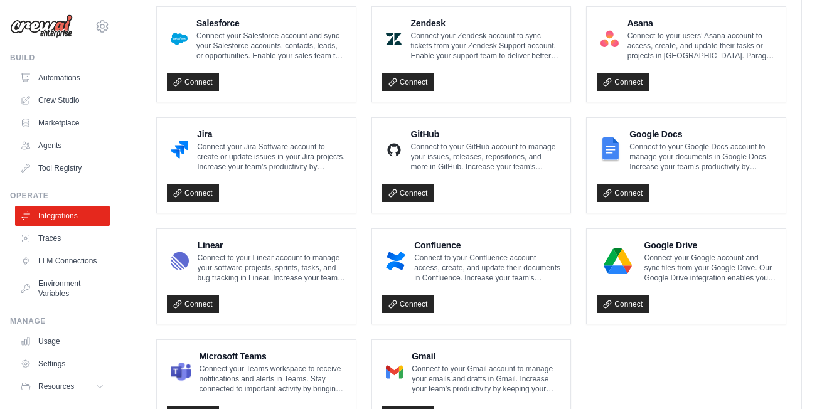
scroll to position [809, 0]
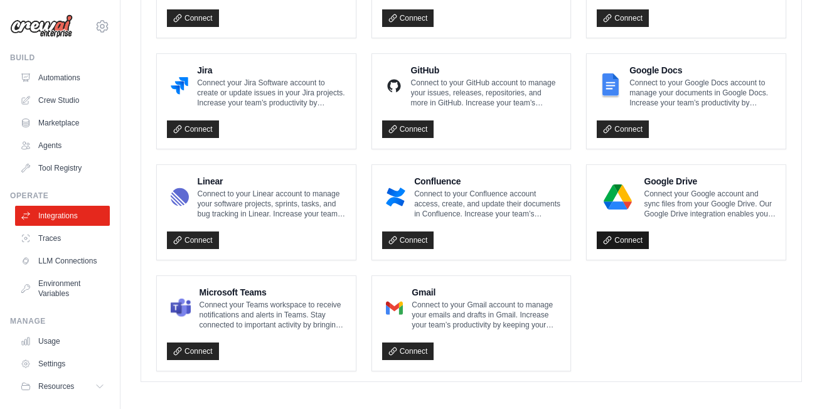
click at [610, 231] on link "Connect" at bounding box center [622, 240] width 52 height 18
click at [623, 239] on link "Connect" at bounding box center [622, 240] width 52 height 18
click at [620, 240] on link "Connect" at bounding box center [622, 240] width 52 height 18
click at [623, 236] on link "Connect" at bounding box center [622, 240] width 52 height 18
click at [622, 231] on link "Connect" at bounding box center [622, 240] width 52 height 18
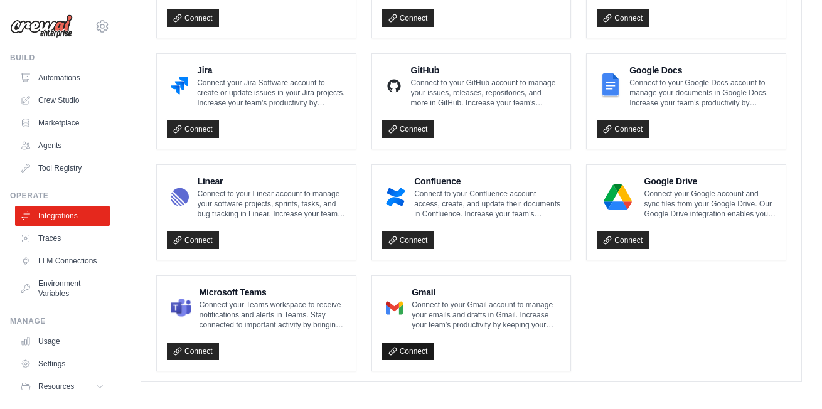
click at [411, 342] on link "Connect" at bounding box center [408, 351] width 52 height 18
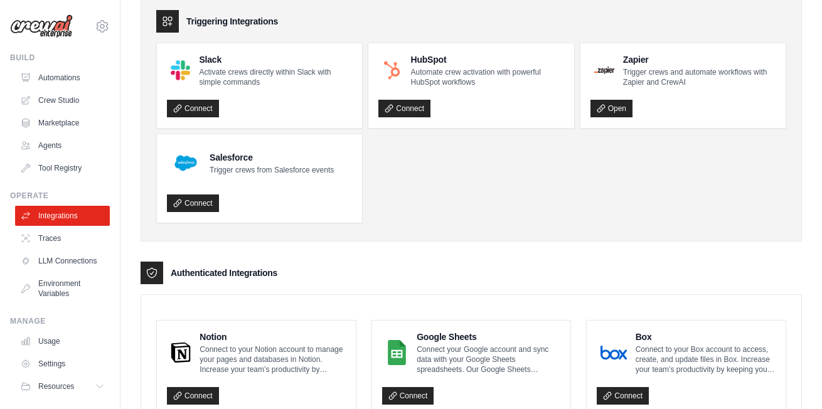
scroll to position [56, 0]
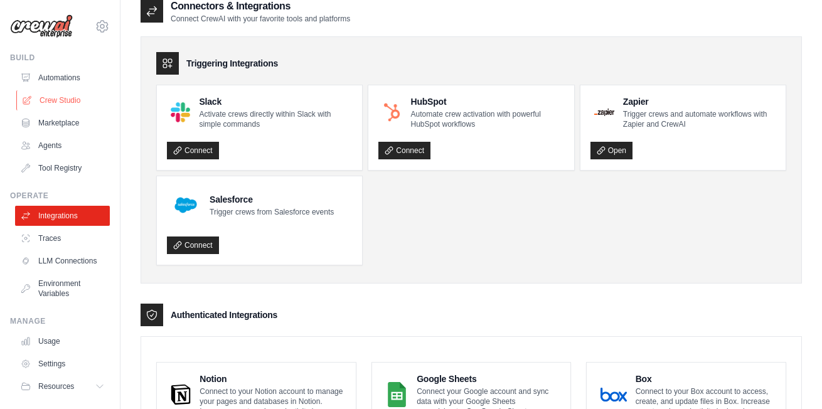
click at [68, 100] on link "Crew Studio" at bounding box center [63, 100] width 95 height 20
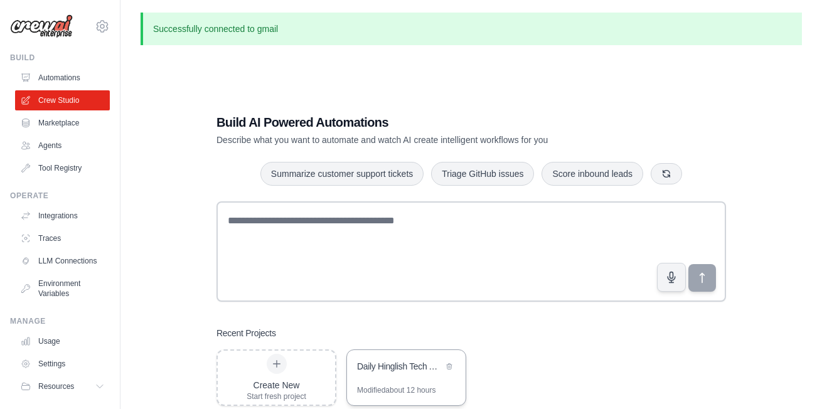
click at [388, 379] on div "Daily Hinglish Tech Audio" at bounding box center [406, 367] width 119 height 35
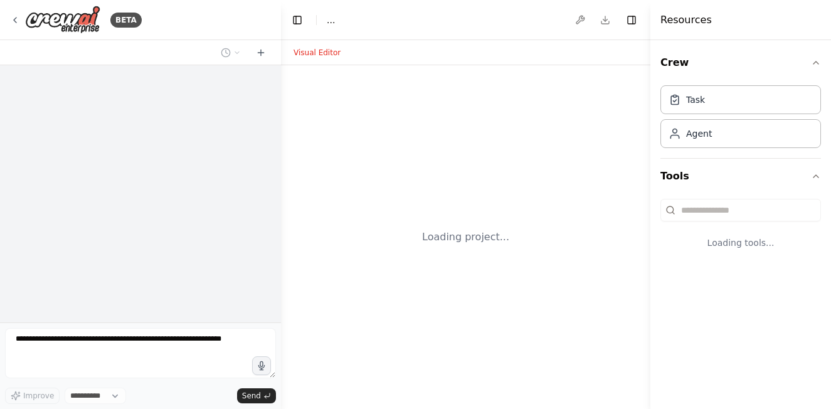
select select "****"
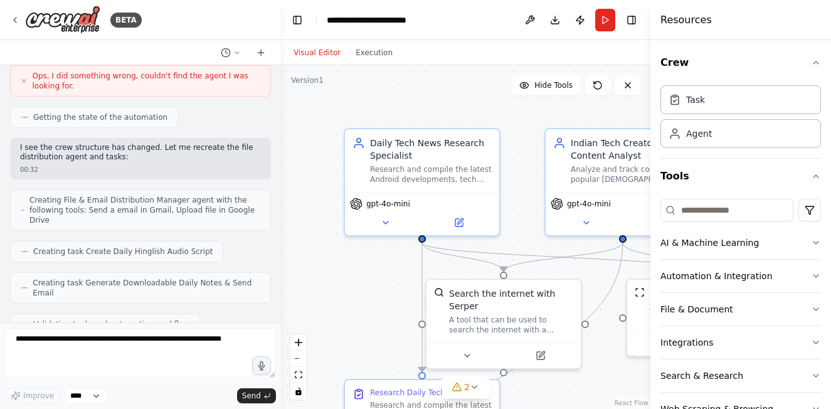
scroll to position [6074, 0]
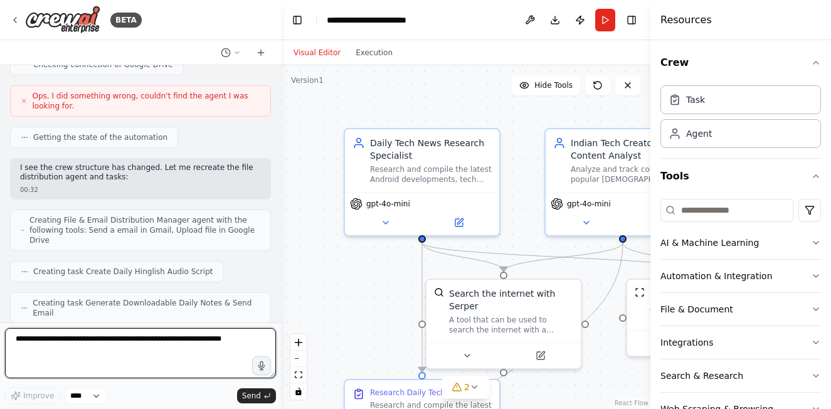
click at [90, 362] on textarea at bounding box center [140, 353] width 271 height 50
paste textarea "**********"
drag, startPoint x: 114, startPoint y: 337, endPoint x: 176, endPoint y: 341, distance: 61.6
click at [176, 341] on textarea "**********" at bounding box center [140, 353] width 271 height 50
paste textarea "**********"
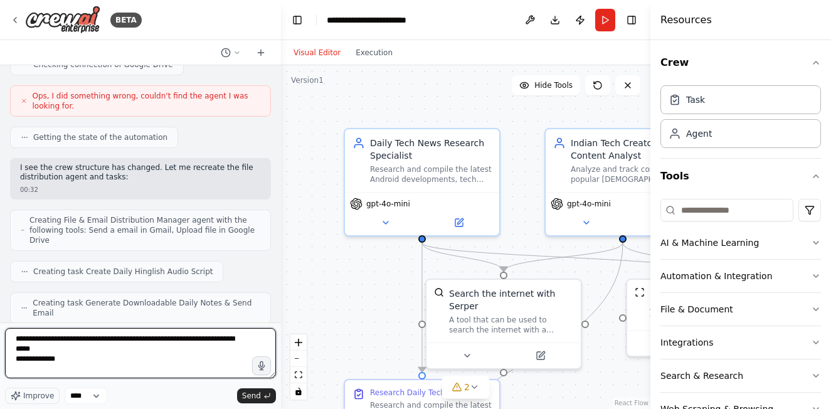
click at [136, 365] on textarea "**********" at bounding box center [140, 353] width 271 height 50
click at [15, 366] on textarea "**********" at bounding box center [140, 353] width 271 height 50
click at [158, 350] on textarea "**********" at bounding box center [140, 353] width 271 height 50
type textarea "**********"
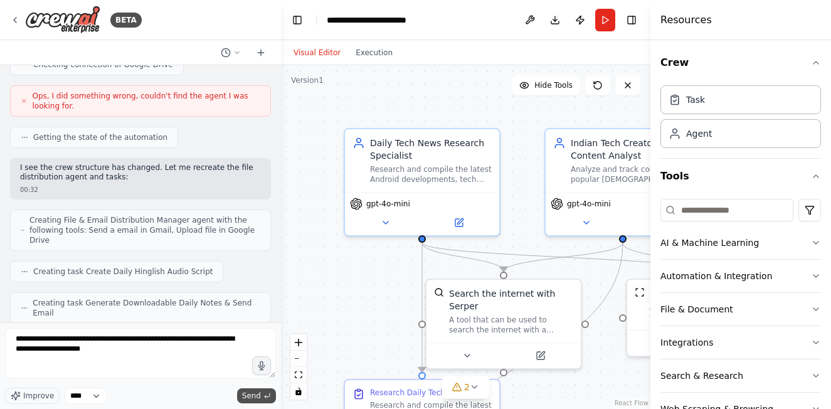
click at [262, 402] on button "Send" at bounding box center [256, 395] width 39 height 15
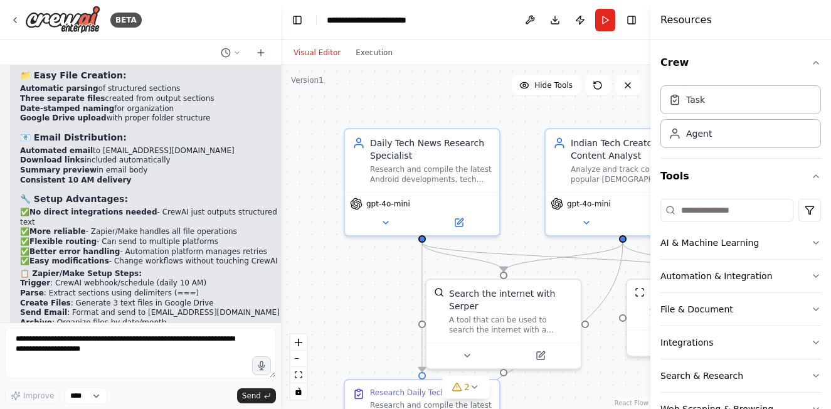
scroll to position [7397, 0]
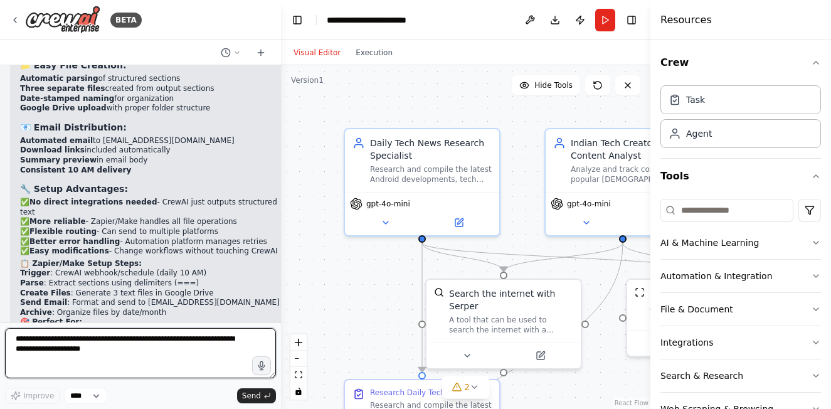
click at [127, 369] on textarea "**********" at bounding box center [140, 353] width 271 height 50
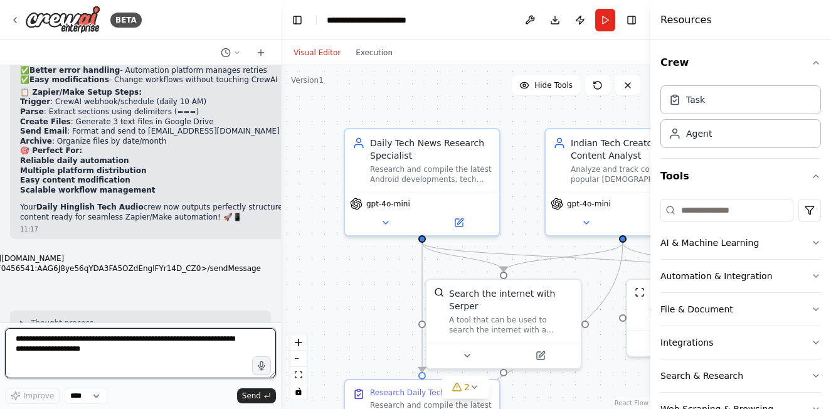
scroll to position [7631, 0]
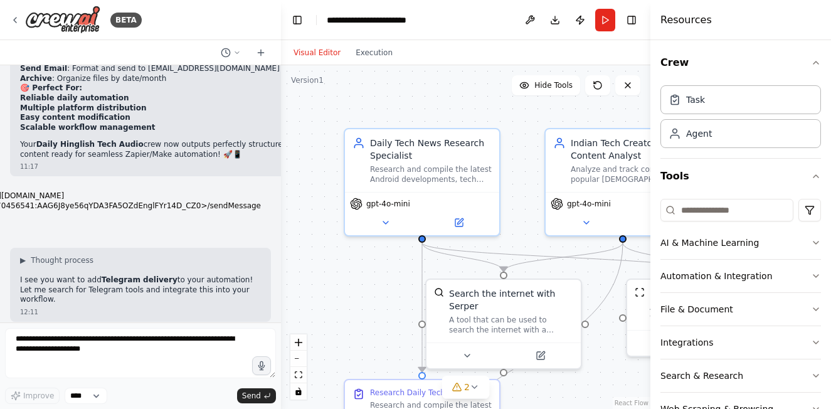
drag, startPoint x: 87, startPoint y: 193, endPoint x: 151, endPoint y: 191, distance: 64.6
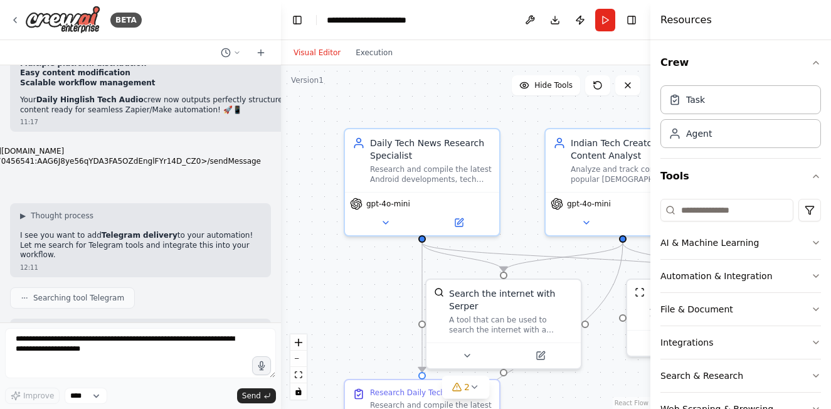
scroll to position [7694, 0]
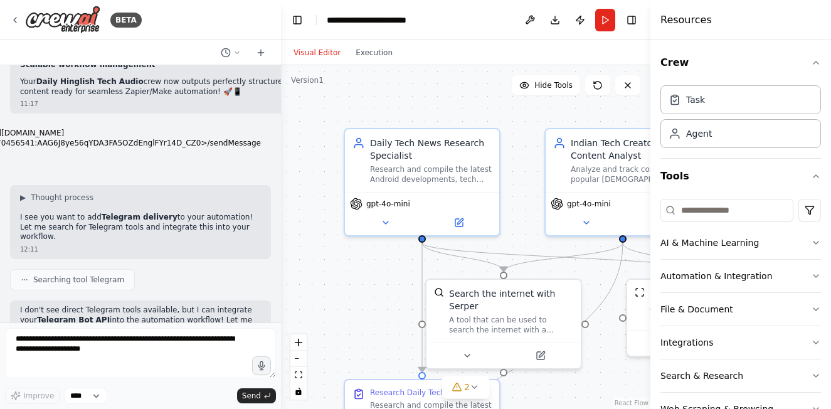
drag, startPoint x: 60, startPoint y: 188, endPoint x: 230, endPoint y: 196, distance: 170.8
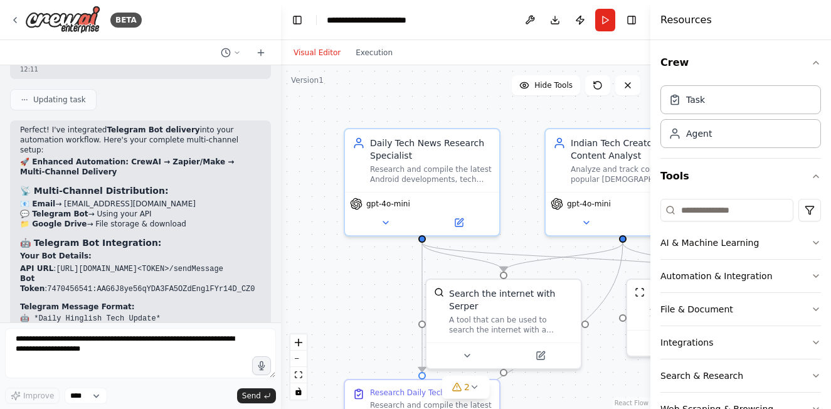
scroll to position [8007, 0]
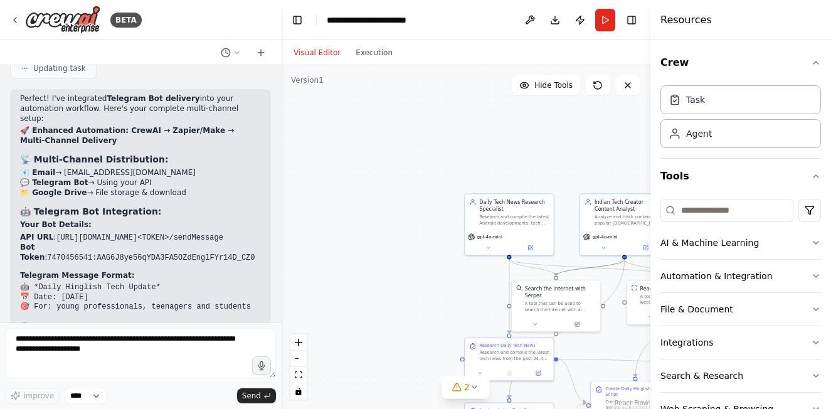
drag, startPoint x: 612, startPoint y: 267, endPoint x: 452, endPoint y: 235, distance: 163.1
click at [452, 235] on div ".deletable-edge-delete-btn { width: 20px; height: 20px; border: 0px solid #ffff…" at bounding box center [465, 237] width 369 height 344
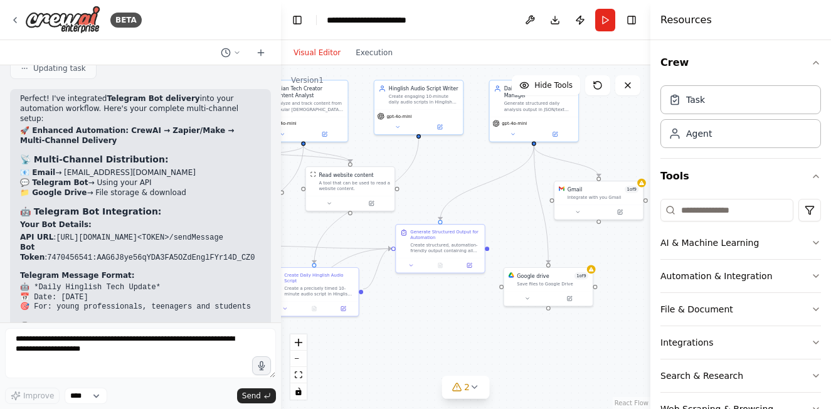
drag, startPoint x: 605, startPoint y: 180, endPoint x: 284, endPoint y: 66, distance: 340.6
click at [284, 66] on div ".deletable-edge-delete-btn { width: 20px; height: 20px; border: 0px solid #ffff…" at bounding box center [465, 237] width 369 height 344
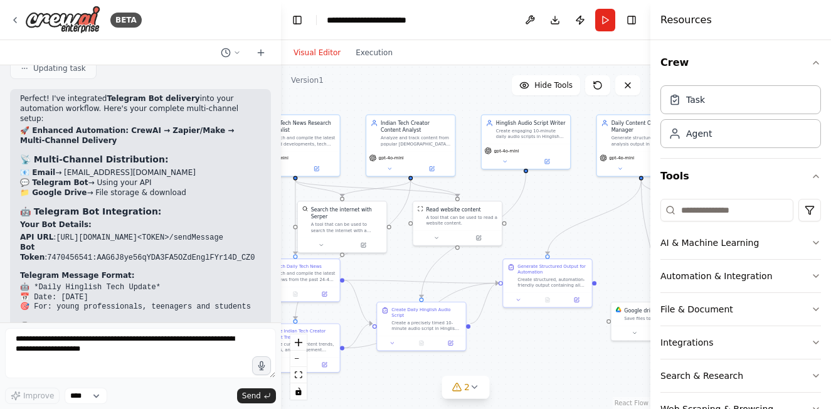
drag, startPoint x: 531, startPoint y: 323, endPoint x: 583, endPoint y: 314, distance: 52.9
click at [583, 314] on div ".deletable-edge-delete-btn { width: 20px; height: 20px; border: 0px solid #ffff…" at bounding box center [465, 237] width 369 height 344
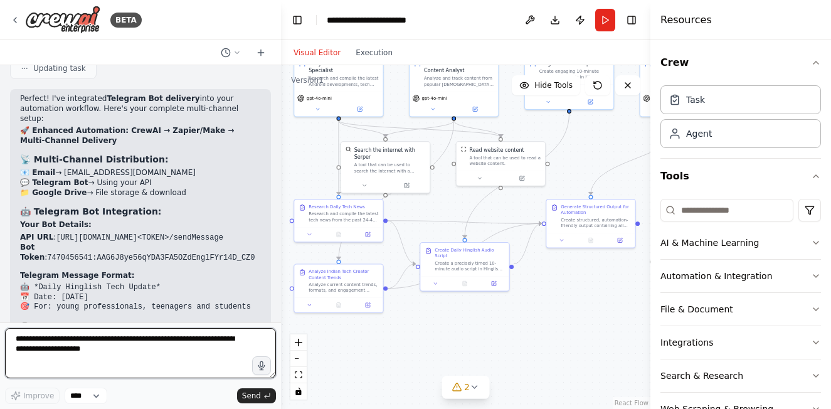
click at [132, 353] on textarea "**********" at bounding box center [140, 353] width 271 height 50
paste textarea "**********"
click at [164, 356] on textarea "**********" at bounding box center [140, 353] width 271 height 50
paste textarea "**********"
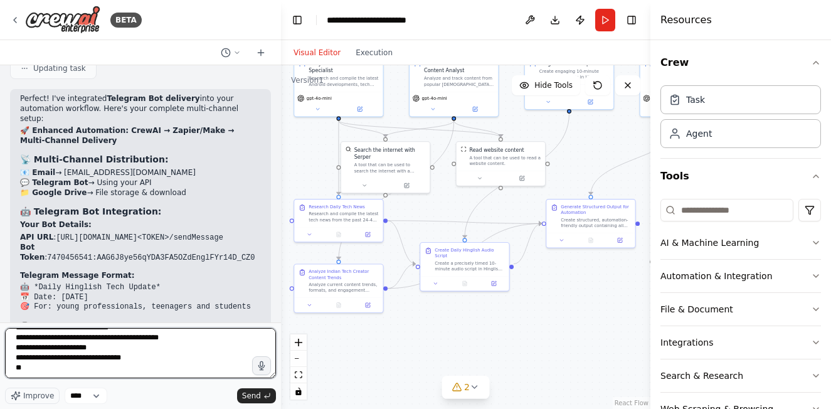
scroll to position [0, 0]
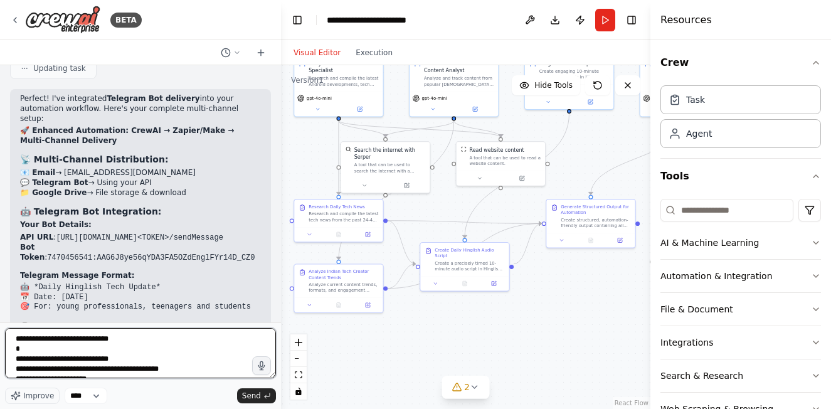
drag, startPoint x: 59, startPoint y: 362, endPoint x: 112, endPoint y: 364, distance: 53.3
click at [112, 364] on textarea "**********" at bounding box center [140, 353] width 271 height 50
paste textarea "**********"
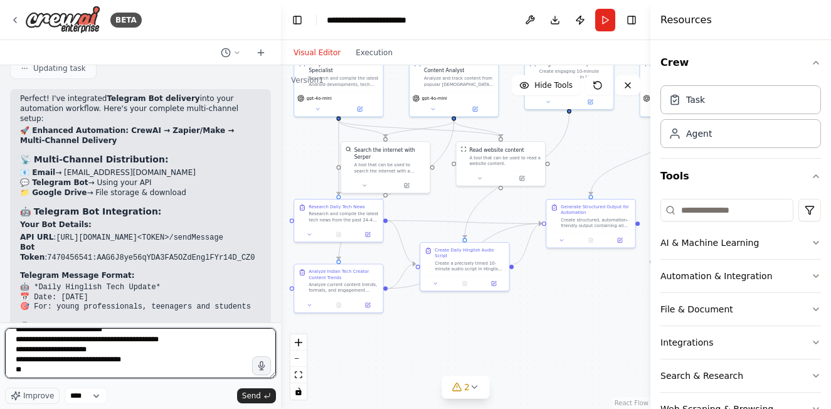
scroll to position [41, 0]
type textarea "**********"
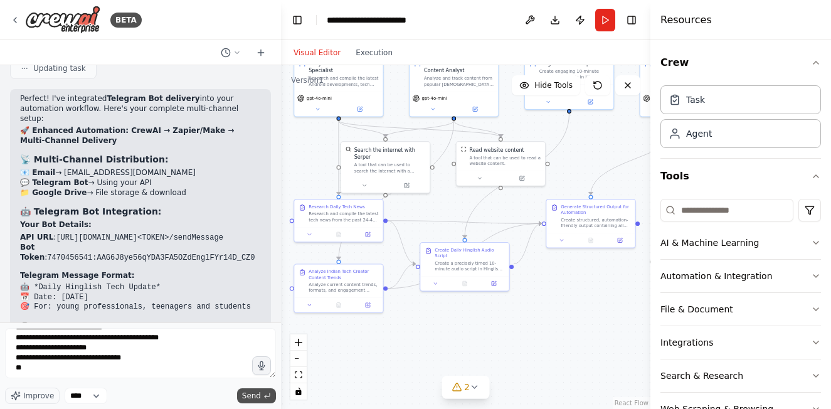
click at [245, 399] on span "Send" at bounding box center [251, 396] width 19 height 10
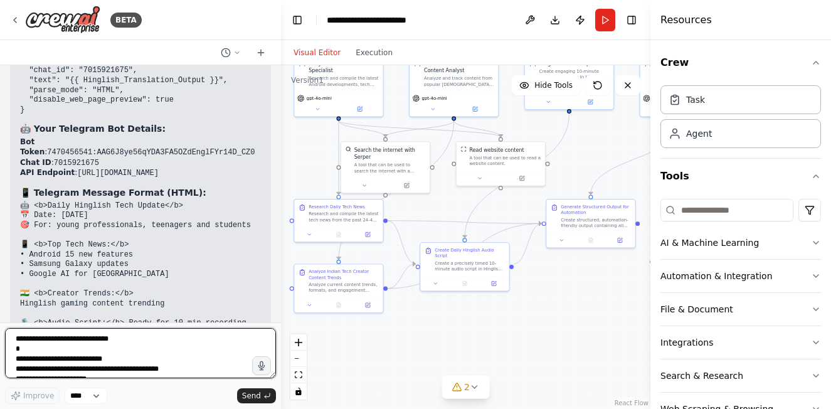
scroll to position [8801, 0]
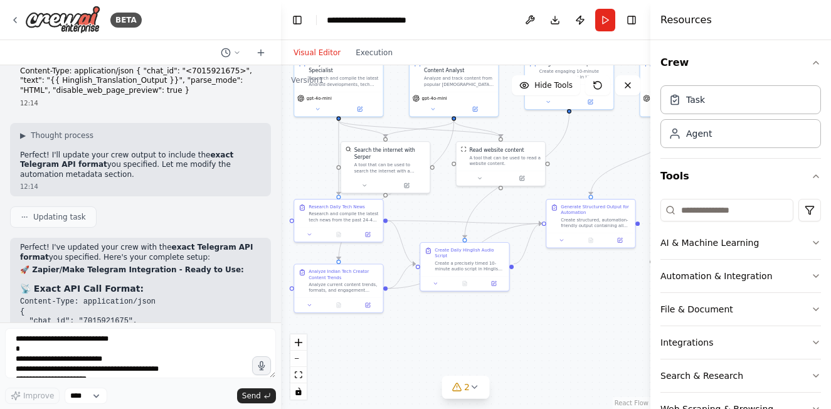
drag, startPoint x: 106, startPoint y: 208, endPoint x: 260, endPoint y: 218, distance: 154.6
drag, startPoint x: 34, startPoint y: 221, endPoint x: 153, endPoint y: 221, distance: 119.2
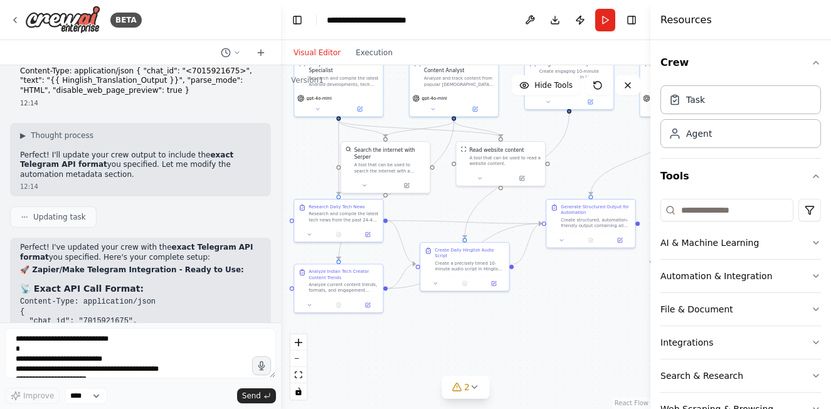
drag, startPoint x: 41, startPoint y: 268, endPoint x: 122, endPoint y: 268, distance: 81.5
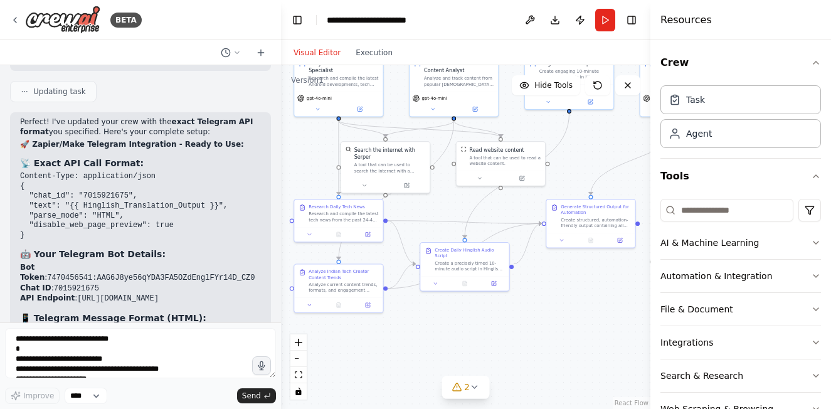
scroll to position [9052, 0]
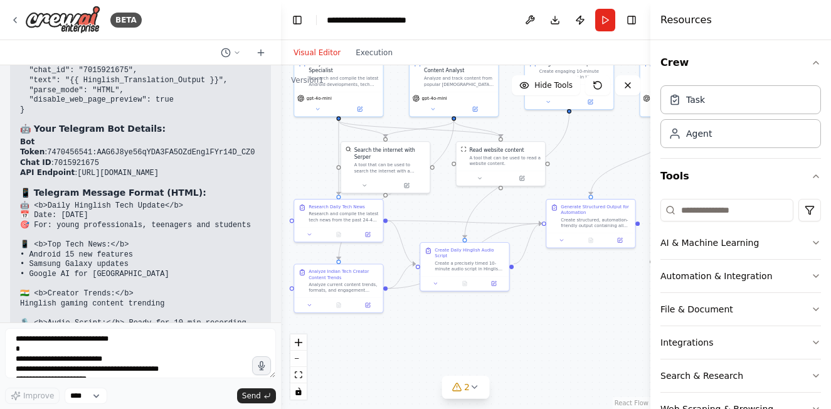
drag, startPoint x: 226, startPoint y: 294, endPoint x: 129, endPoint y: 289, distance: 96.7
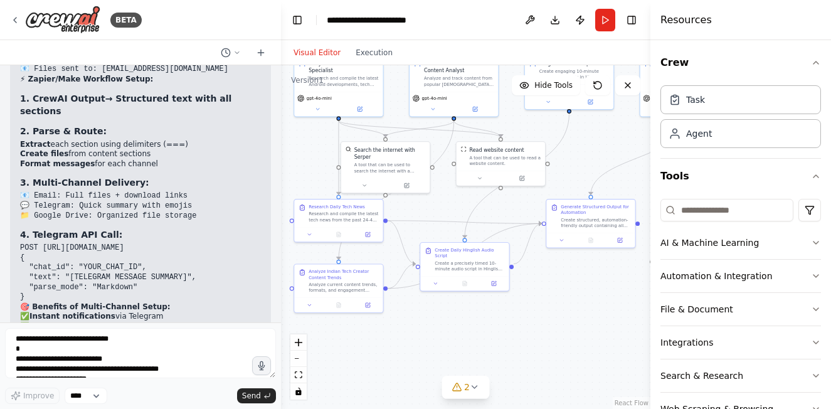
scroll to position [8425, 0]
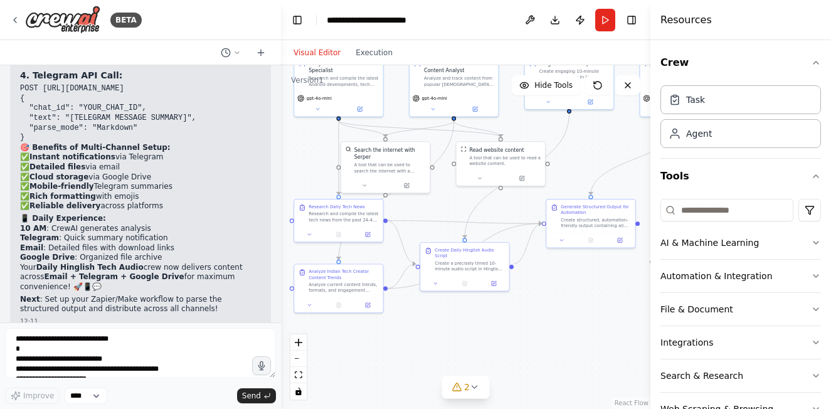
scroll to position [8551, 0]
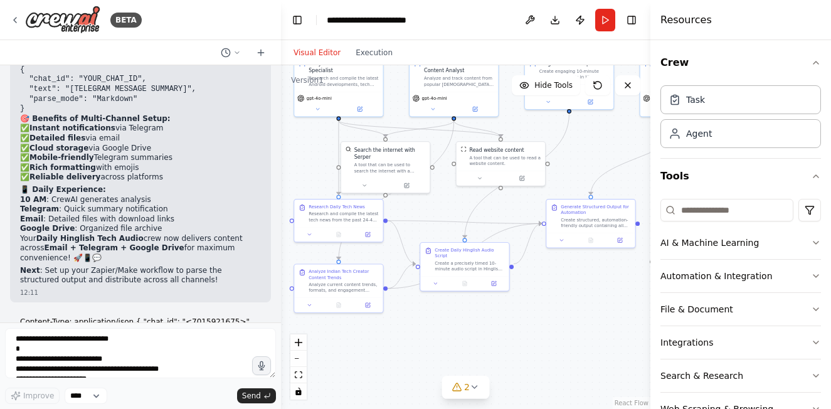
drag, startPoint x: 24, startPoint y: 246, endPoint x: 95, endPoint y: 246, distance: 70.9
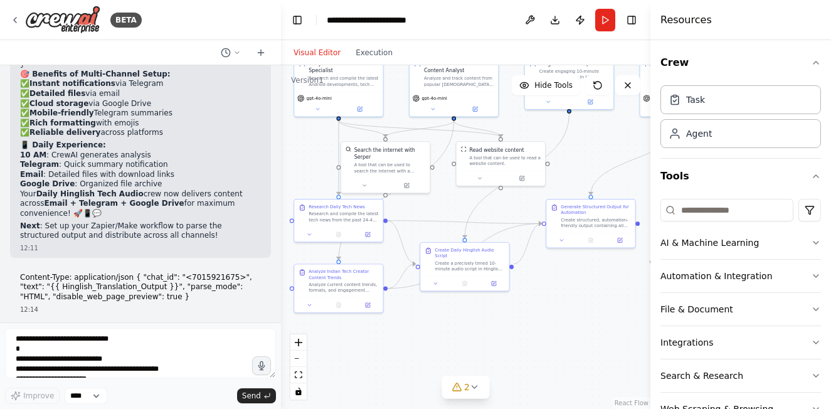
scroll to position [8613, 0]
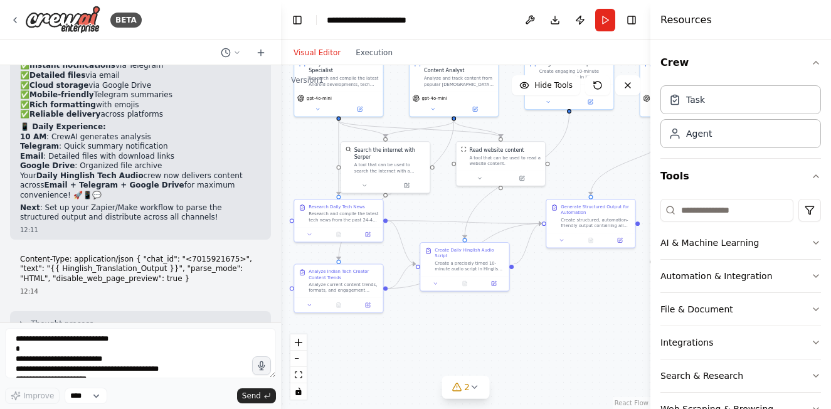
drag, startPoint x: 40, startPoint y: 219, endPoint x: 199, endPoint y: 230, distance: 159.0
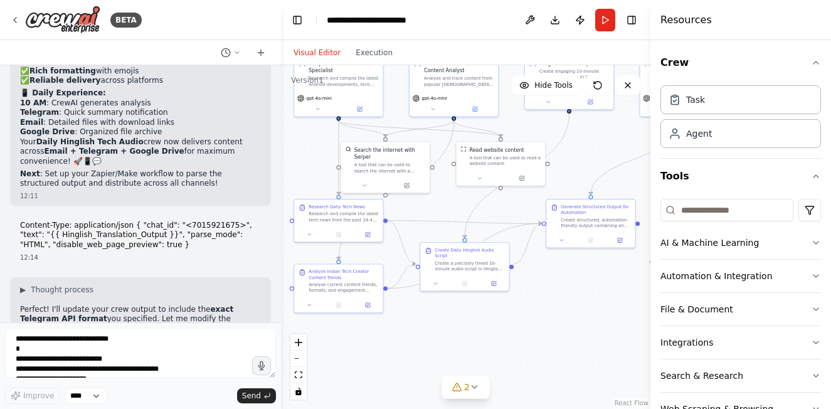
scroll to position [8676, 0]
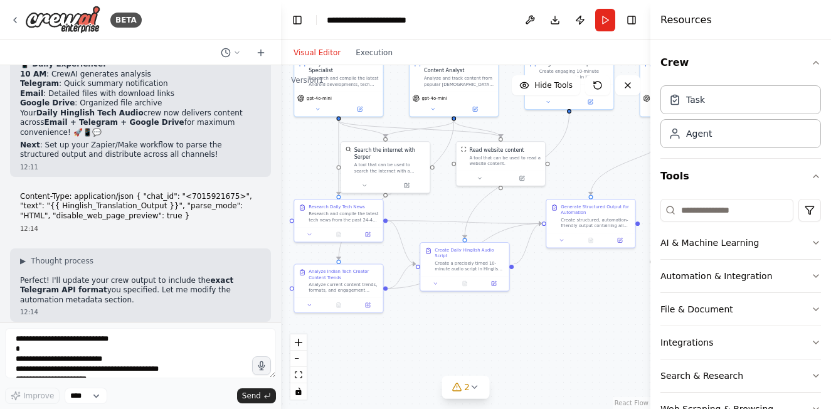
drag, startPoint x: 58, startPoint y: 181, endPoint x: 85, endPoint y: 174, distance: 27.7
drag, startPoint x: 105, startPoint y: 175, endPoint x: 33, endPoint y: 176, distance: 72.1
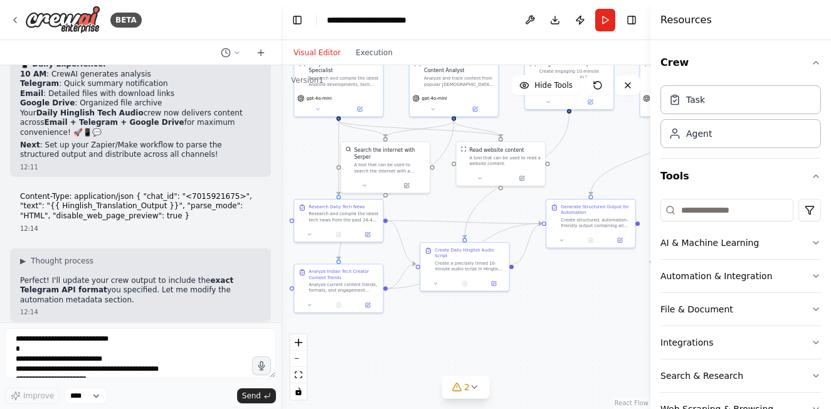
drag, startPoint x: 42, startPoint y: 204, endPoint x: 97, endPoint y: 201, distance: 55.3
drag, startPoint x: 132, startPoint y: 213, endPoint x: 23, endPoint y: 212, distance: 109.1
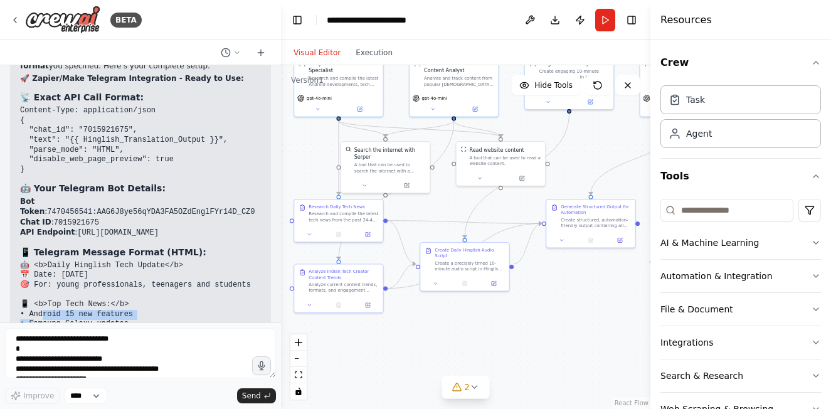
scroll to position [9052, 0]
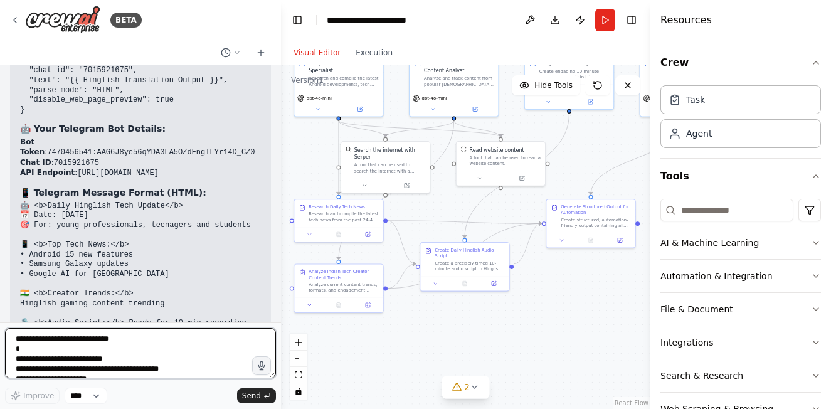
click at [84, 363] on textarea "**********" at bounding box center [140, 353] width 271 height 50
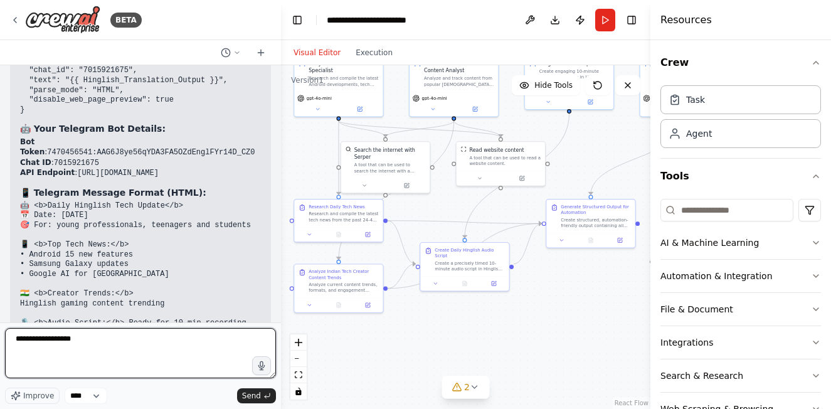
type textarea "**********"
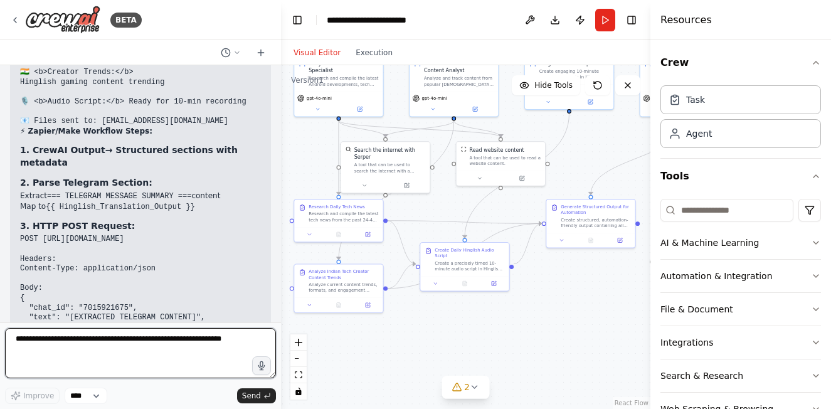
scroll to position [9268, 0]
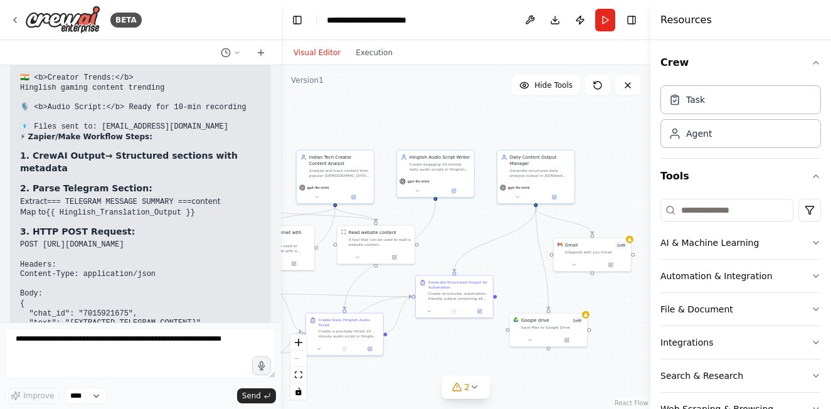
drag, startPoint x: 610, startPoint y: 173, endPoint x: 436, endPoint y: 262, distance: 195.8
click at [434, 268] on div ".deletable-edge-delete-btn { width: 20px; height: 20px; border: 0px solid #ffff…" at bounding box center [465, 237] width 369 height 344
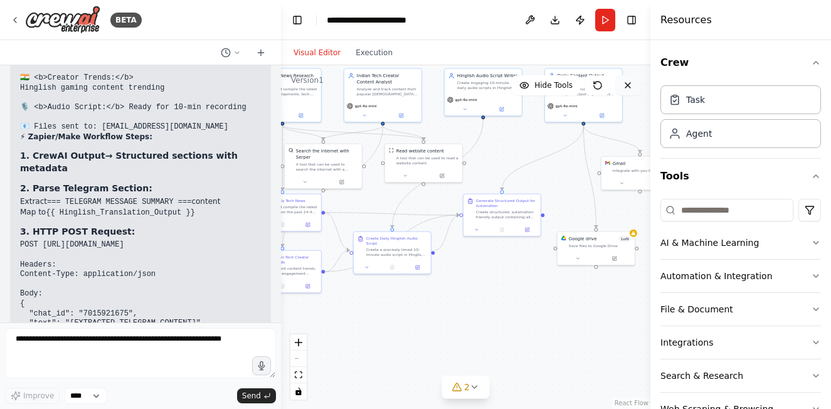
drag, startPoint x: 619, startPoint y: 125, endPoint x: 637, endPoint y: 95, distance: 34.9
click at [637, 95] on div "Version 1 Hide Tools .deletable-edge-delete-btn { width: 20px; height: 20px; bo…" at bounding box center [465, 237] width 369 height 344
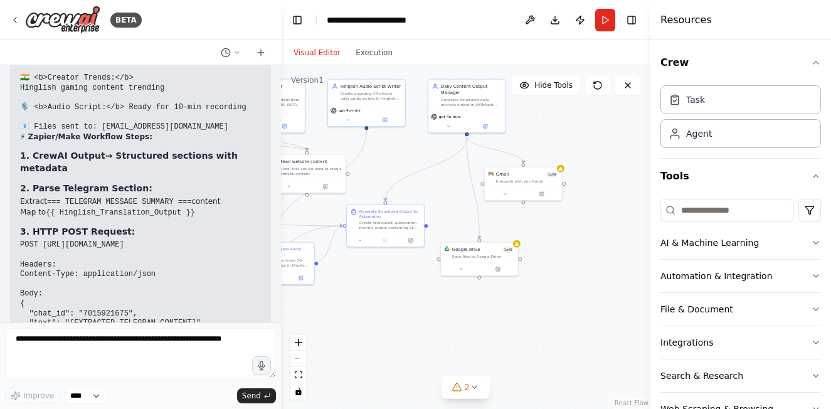
drag, startPoint x: 478, startPoint y: 324, endPoint x: 360, endPoint y: 336, distance: 118.5
click at [360, 336] on div ".deletable-edge-delete-btn { width: 20px; height: 20px; border: 0px solid #ffff…" at bounding box center [465, 237] width 369 height 344
click at [488, 265] on button at bounding box center [497, 269] width 36 height 8
click at [519, 253] on div ".deletable-edge-delete-btn { width: 20px; height: 20px; border: 0px solid #ffff…" at bounding box center [465, 237] width 369 height 344
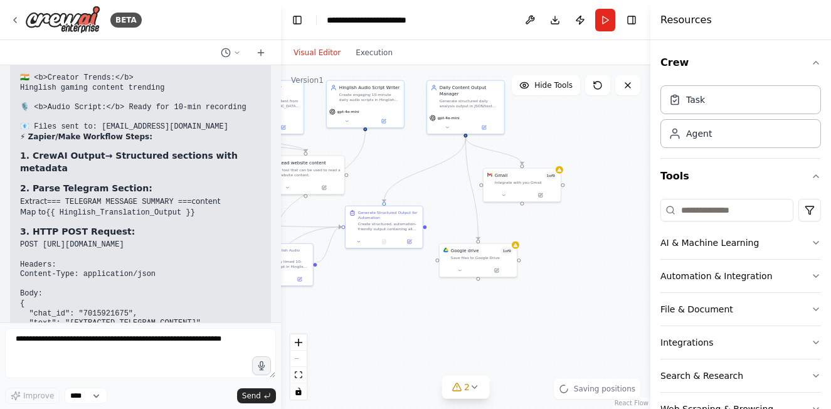
click at [519, 253] on div ".deletable-edge-delete-btn { width: 20px; height: 20px; border: 0px solid #ffff…" at bounding box center [465, 237] width 369 height 344
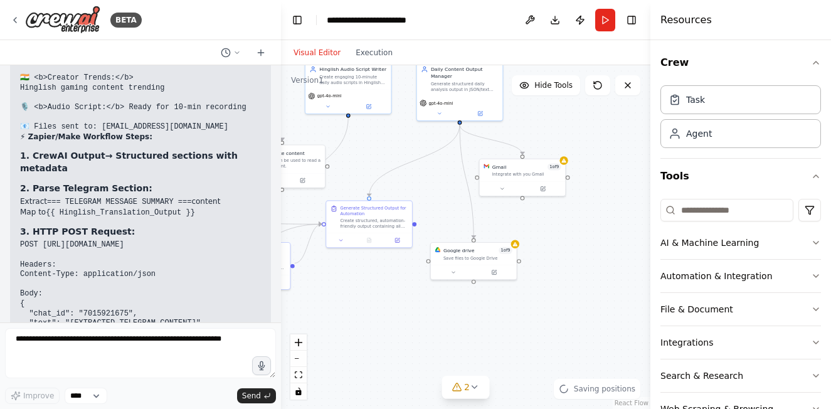
click at [519, 253] on div ".deletable-edge-delete-btn { width: 20px; height: 20px; border: 0px solid #ffff…" at bounding box center [465, 237] width 369 height 344
click at [521, 253] on div ".deletable-edge-delete-btn { width: 20px; height: 20px; border: 0px solid #ffff…" at bounding box center [465, 237] width 369 height 344
click at [389, 157] on div ".deletable-edge-delete-btn { width: 20px; height: 20px; border: 0px solid #ffff…" at bounding box center [465, 237] width 369 height 344
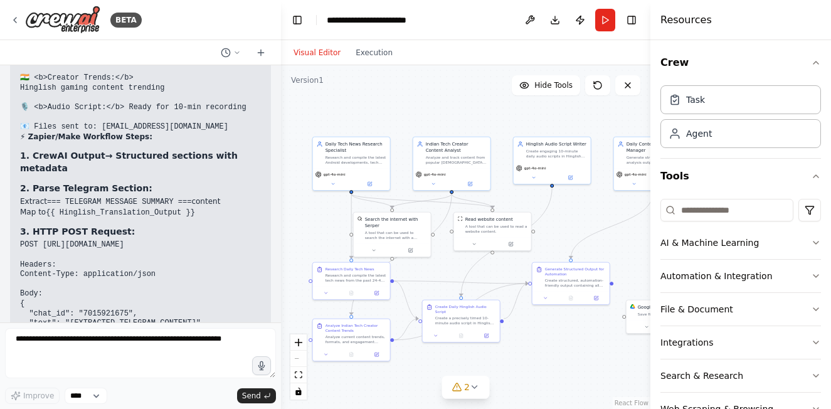
drag, startPoint x: 667, startPoint y: 316, endPoint x: 564, endPoint y: 314, distance: 103.5
click at [564, 314] on div ".deletable-edge-delete-btn { width: 20px; height: 20px; border: 0px solid #ffff…" at bounding box center [465, 237] width 369 height 344
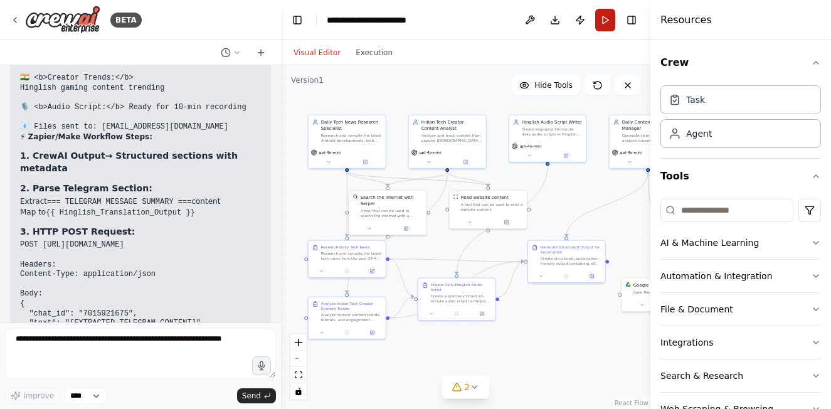
click at [611, 18] on button "Run" at bounding box center [605, 20] width 20 height 23
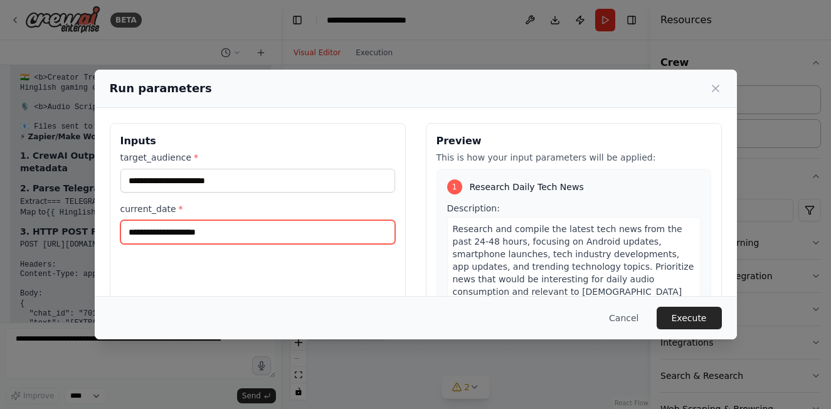
click at [195, 236] on input "current_date *" at bounding box center [257, 232] width 275 height 24
type input "**********"
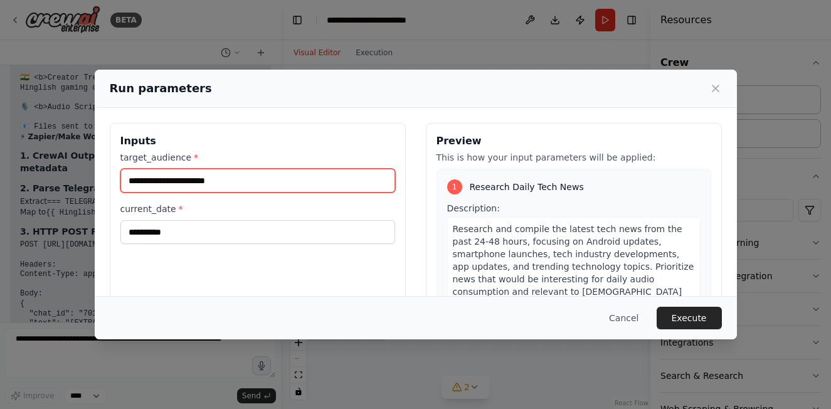
click at [180, 184] on input "target_audience *" at bounding box center [257, 181] width 275 height 24
type input "**********"
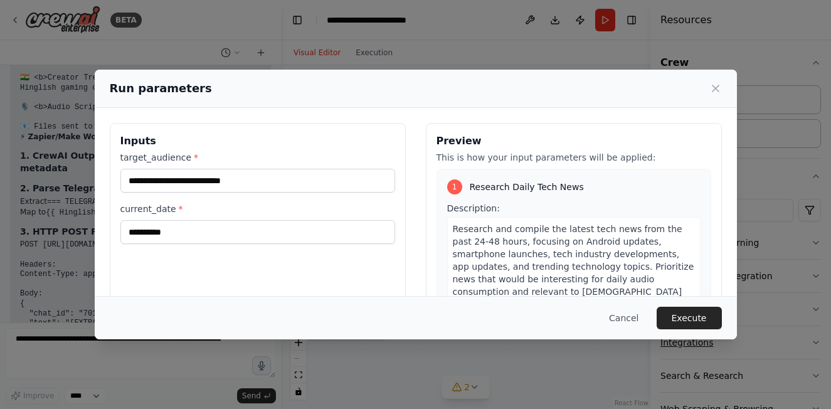
click at [683, 327] on button "Execute" at bounding box center [689, 318] width 65 height 23
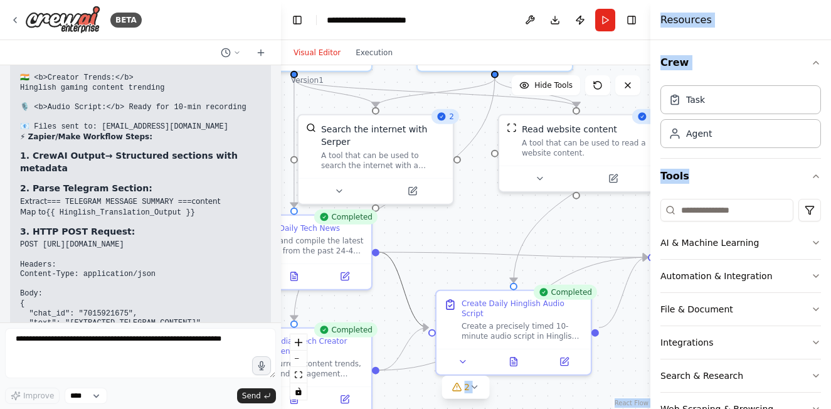
drag, startPoint x: 406, startPoint y: 281, endPoint x: 726, endPoint y: 196, distance: 331.0
click at [726, 196] on div "BETA I want to create a crew who researches Android, Tech news, analyzes conten…" at bounding box center [415, 204] width 831 height 409
click at [670, 47] on button "Crew" at bounding box center [740, 62] width 161 height 35
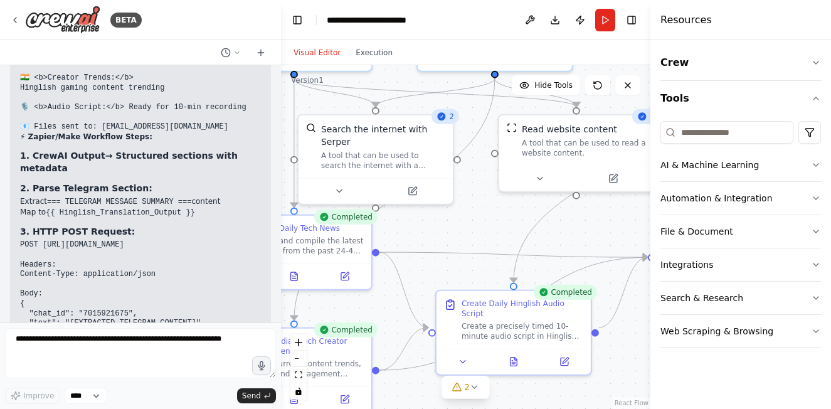
click at [642, 50] on div "Visual Editor Execution" at bounding box center [465, 52] width 369 height 25
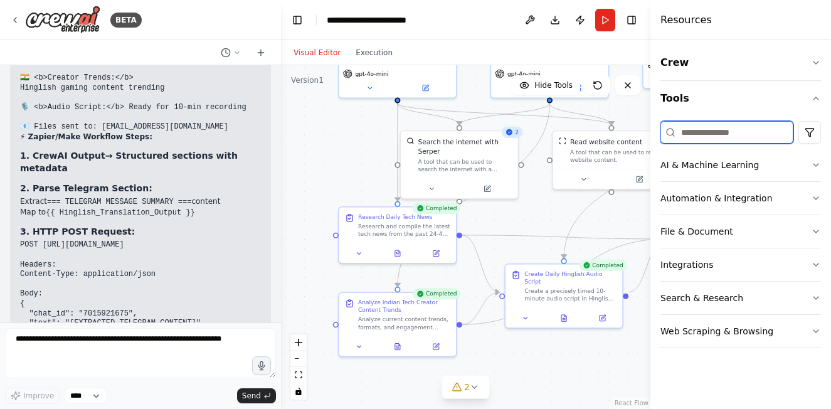
drag, startPoint x: 501, startPoint y: 240, endPoint x: 536, endPoint y: 214, distance: 43.5
click at [536, 214] on div ".deletable-edge-delete-btn { width: 20px; height: 20px; border: 0px solid #ffff…" at bounding box center [465, 237] width 369 height 344
click at [442, 211] on div "Completed" at bounding box center [437, 208] width 48 height 11
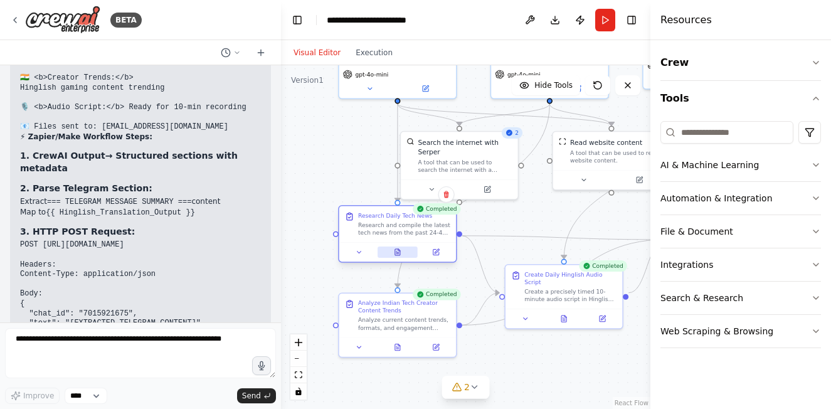
click at [400, 258] on button at bounding box center [398, 251] width 40 height 11
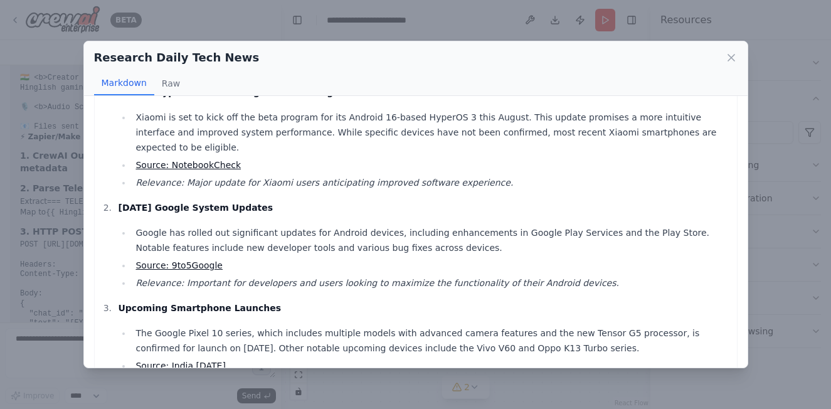
scroll to position [63, 0]
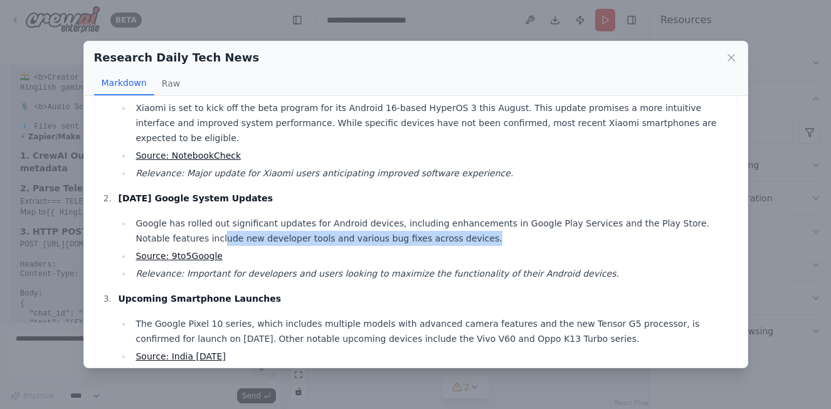
click at [411, 226] on li "Google has rolled out significant updates for Android devices, including enhanc…" at bounding box center [431, 231] width 598 height 30
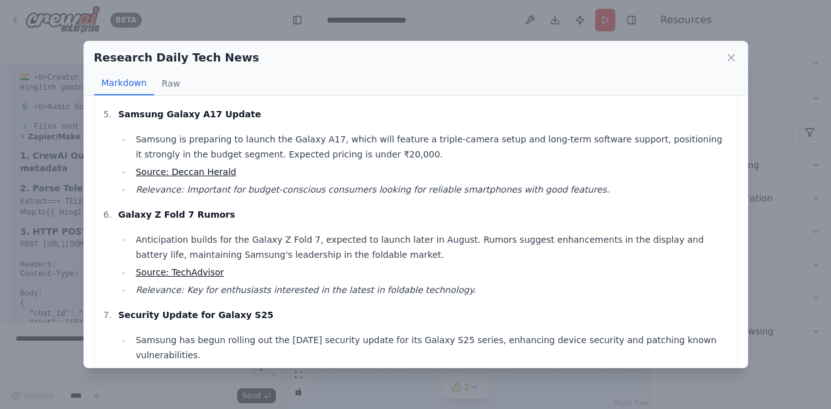
scroll to position [520, 0]
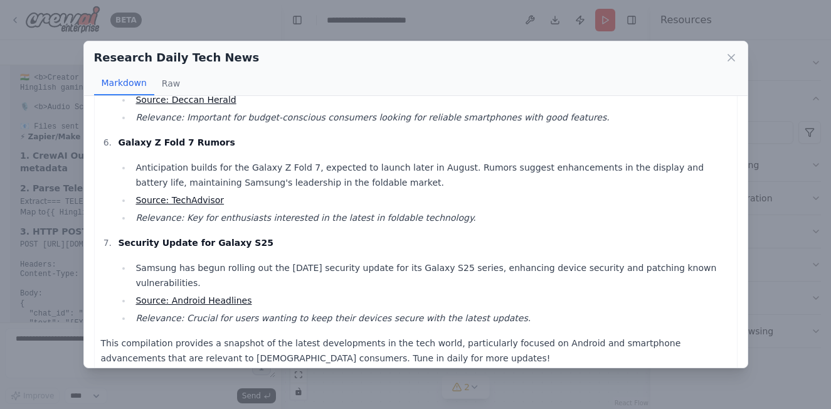
click at [744, 57] on div "Research Daily Tech News Markdown Raw" at bounding box center [416, 68] width 664 height 55
click at [733, 62] on icon at bounding box center [731, 57] width 13 height 13
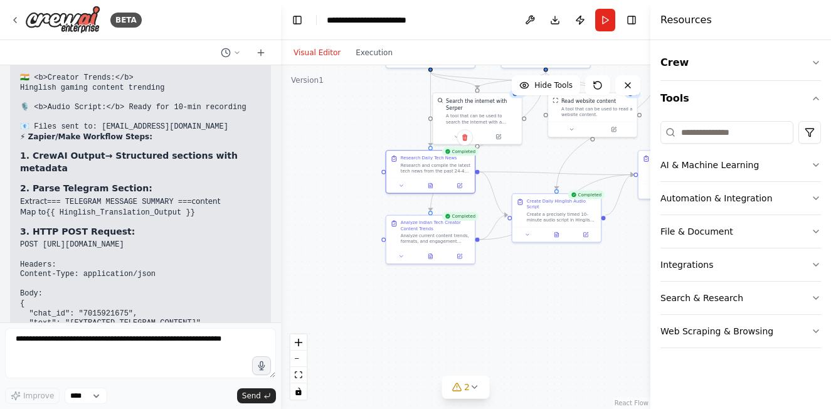
drag, startPoint x: 546, startPoint y: 221, endPoint x: 553, endPoint y: 124, distance: 96.8
click at [553, 124] on div ".deletable-edge-delete-btn { width: 20px; height: 20px; border: 0px solid #ffff…" at bounding box center [465, 237] width 369 height 344
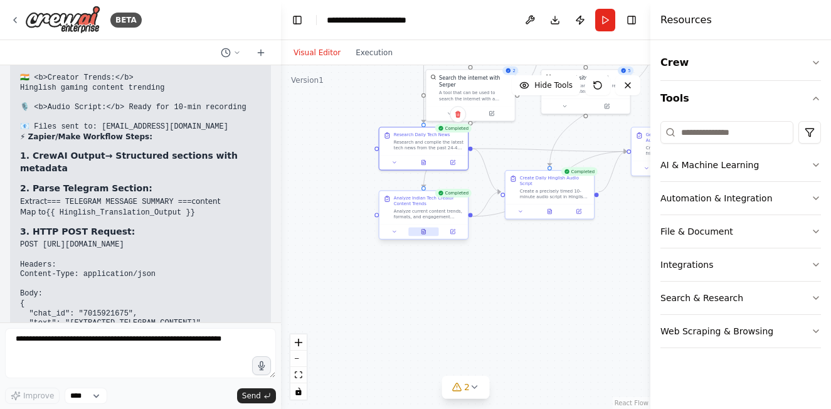
click at [430, 231] on button at bounding box center [423, 231] width 31 height 9
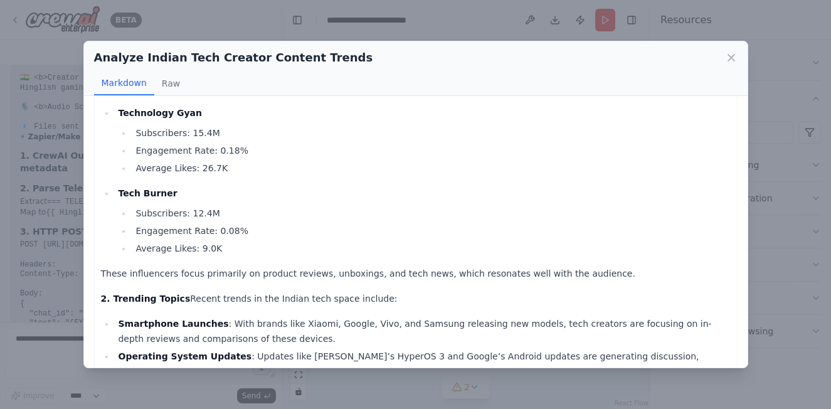
scroll to position [439, 0]
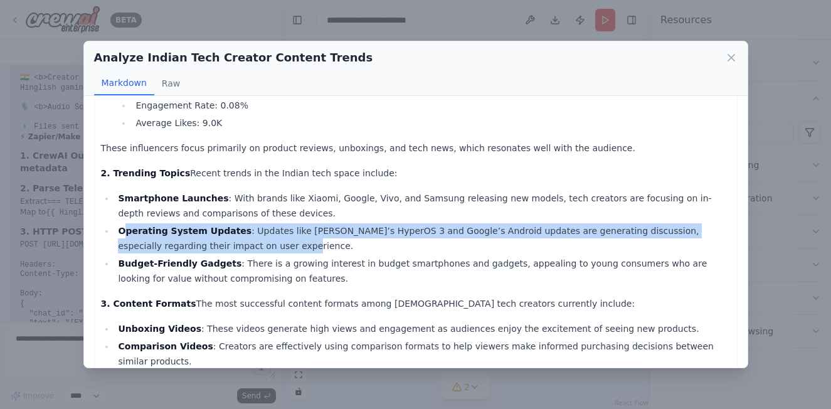
drag, startPoint x: 125, startPoint y: 232, endPoint x: 250, endPoint y: 243, distance: 125.3
click at [250, 243] on li "Operating System Updates : Updates like [PERSON_NAME]’s HyperOS 3 and Google’s …" at bounding box center [423, 238] width 616 height 30
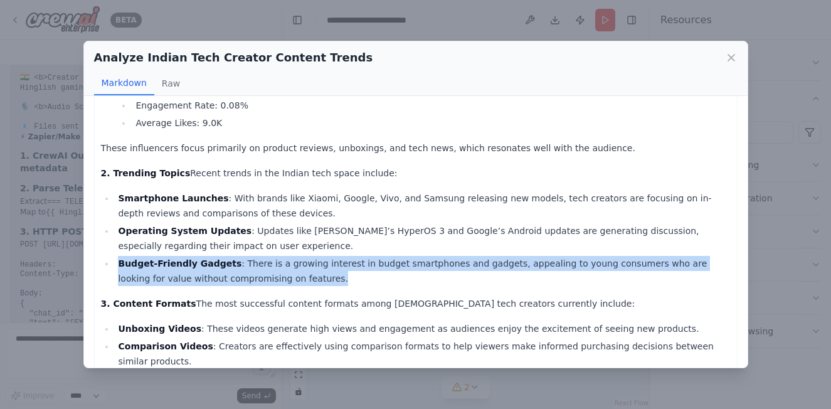
drag, startPoint x: 171, startPoint y: 268, endPoint x: 284, endPoint y: 280, distance: 114.1
click at [284, 280] on li "Budget-Friendly Gadgets : There is a growing interest in budget smartphones and…" at bounding box center [423, 271] width 616 height 30
click at [286, 280] on li "Budget-Friendly Gadgets : There is a growing interest in budget smartphones and…" at bounding box center [423, 271] width 616 height 30
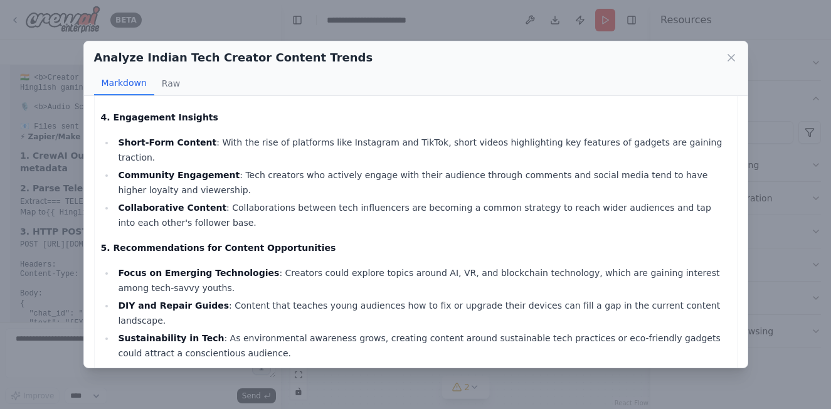
scroll to position [771, 0]
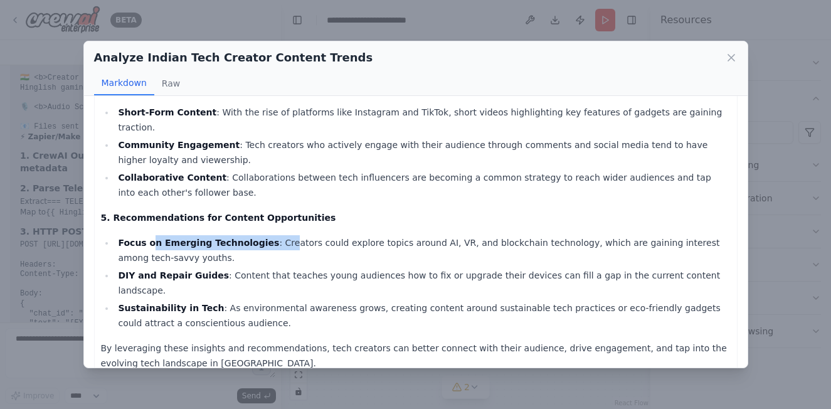
drag, startPoint x: 151, startPoint y: 199, endPoint x: 267, endPoint y: 189, distance: 116.4
click at [266, 235] on li "Focus on Emerging Technologies : Creators could explore topics around AI, VR, a…" at bounding box center [423, 250] width 616 height 30
click at [278, 268] on li "DIY and Repair Guides : Content that teaches young audiences how to fix or upgr…" at bounding box center [423, 283] width 616 height 30
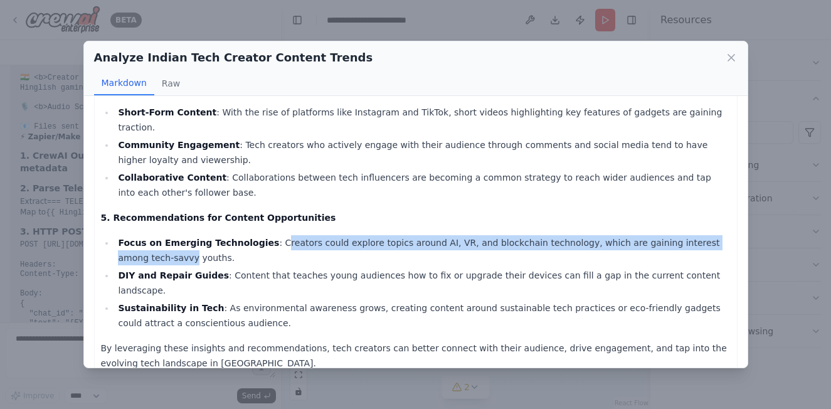
drag, startPoint x: 256, startPoint y: 203, endPoint x: 713, endPoint y: 201, distance: 457.2
click at [711, 235] on li "Focus on Emerging Technologies : Creators could explore topics around AI, VR, a…" at bounding box center [423, 250] width 616 height 30
click at [714, 235] on li "Focus on Emerging Technologies : Creators could explore topics around AI, VR, a…" at bounding box center [423, 250] width 616 height 30
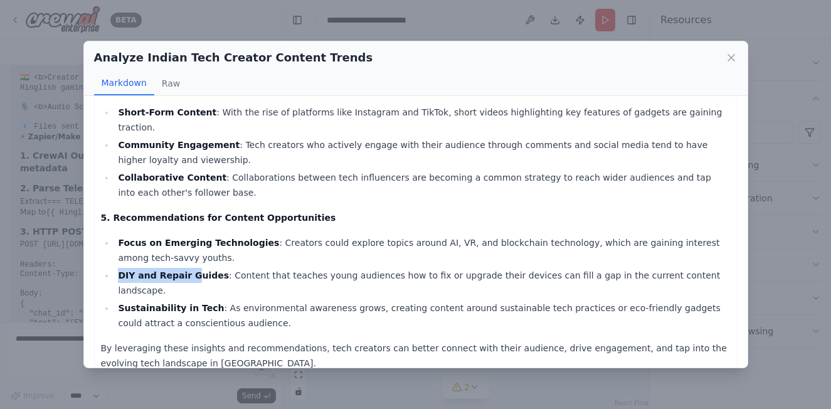
drag, startPoint x: 110, startPoint y: 230, endPoint x: 186, endPoint y: 233, distance: 75.9
click at [185, 235] on ul "Focus on Emerging Technologies : Creators could explore topics around AI, VR, a…" at bounding box center [416, 282] width 630 height 95
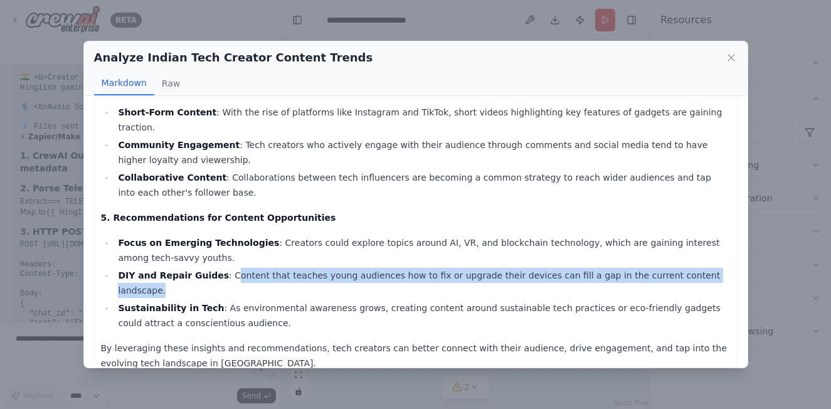
drag, startPoint x: 218, startPoint y: 233, endPoint x: 761, endPoint y: 236, distance: 543.1
click at [761, 236] on div "Analyze Indian Tech Creator Content Trends Markdown Raw Analysis Report on Indi…" at bounding box center [415, 204] width 831 height 409
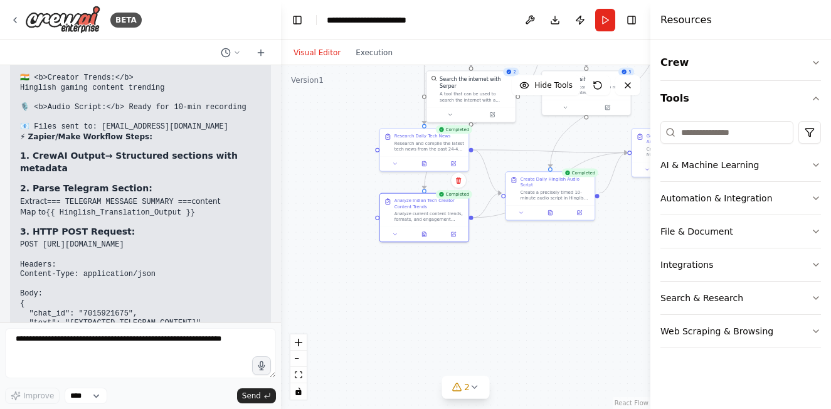
click at [466, 265] on div ".deletable-edge-delete-btn { width: 20px; height: 20px; border: 0px solid #ffff…" at bounding box center [465, 237] width 369 height 344
click at [433, 240] on div at bounding box center [424, 233] width 88 height 15
click at [421, 240] on div at bounding box center [424, 233] width 88 height 15
click at [424, 238] on button at bounding box center [424, 233] width 31 height 9
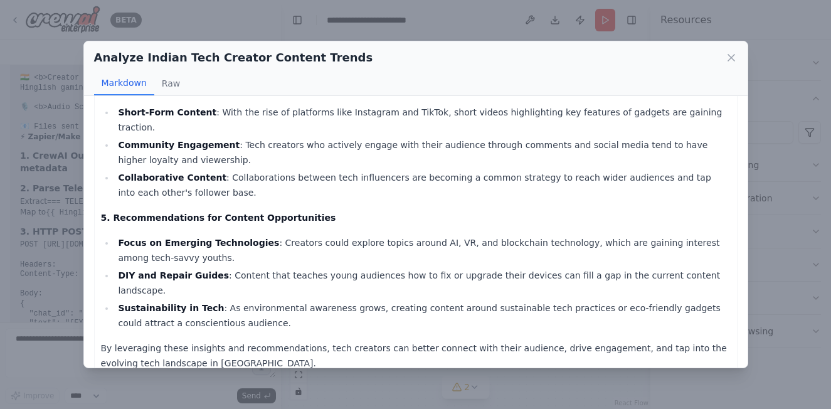
click at [729, 66] on div "Analyze Indian Tech Creator Content Trends" at bounding box center [415, 58] width 643 height 18
click at [726, 60] on icon at bounding box center [731, 57] width 13 height 13
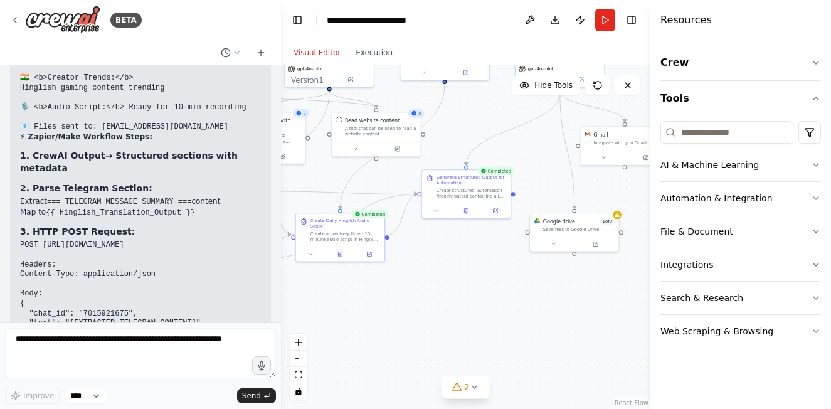
drag, startPoint x: 459, startPoint y: 288, endPoint x: 306, endPoint y: 322, distance: 156.6
click at [306, 322] on div ".deletable-edge-delete-btn { width: 20px; height: 20px; border: 0px solid #ffff…" at bounding box center [465, 237] width 369 height 344
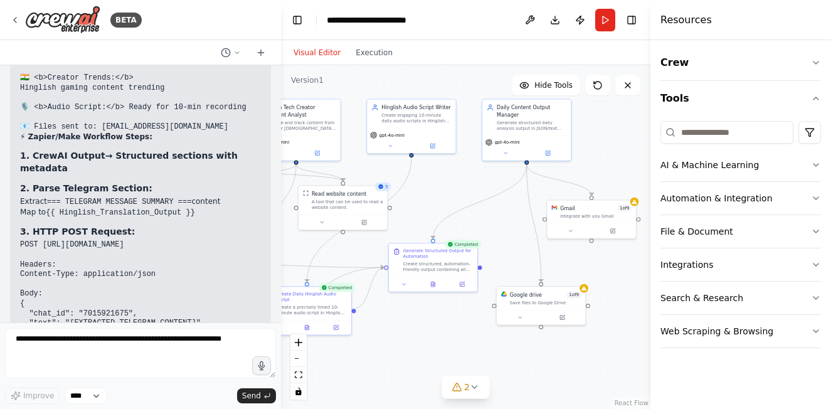
drag, startPoint x: 501, startPoint y: 271, endPoint x: 467, endPoint y: 344, distance: 80.8
click at [467, 344] on div ".deletable-edge-delete-btn { width: 20px; height: 20px; border: 0px solid #ffff…" at bounding box center [465, 237] width 369 height 344
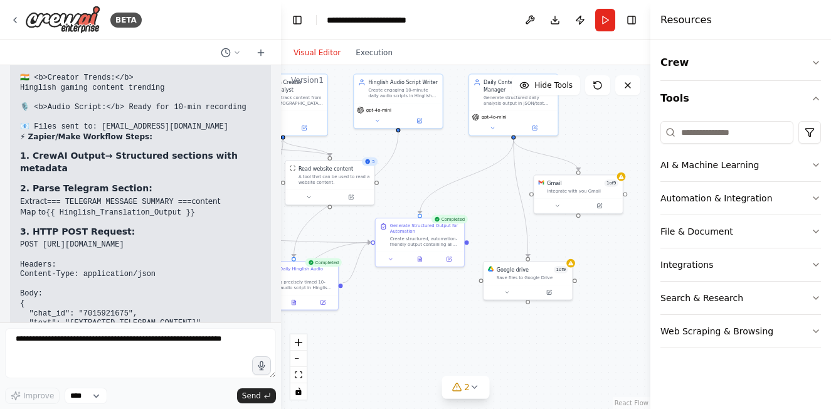
drag, startPoint x: 468, startPoint y: 337, endPoint x: 454, endPoint y: 312, distance: 28.6
click at [454, 312] on div ".deletable-edge-delete-btn { width: 20px; height: 20px; border: 0px solid #ffff…" at bounding box center [465, 237] width 369 height 344
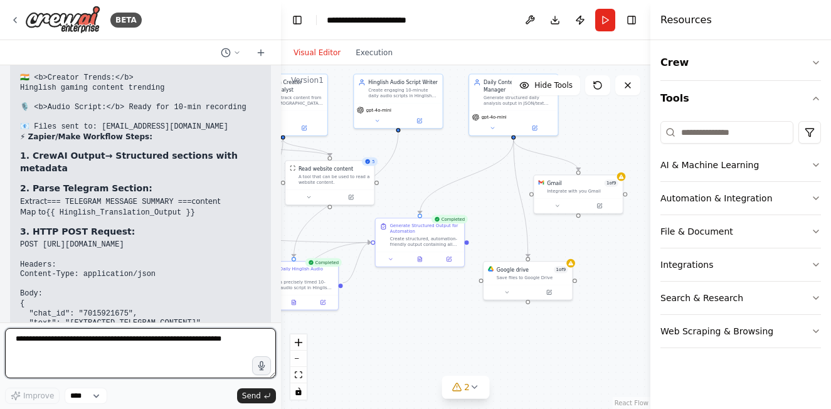
click at [121, 360] on textarea at bounding box center [140, 353] width 271 height 50
type textarea "**********"
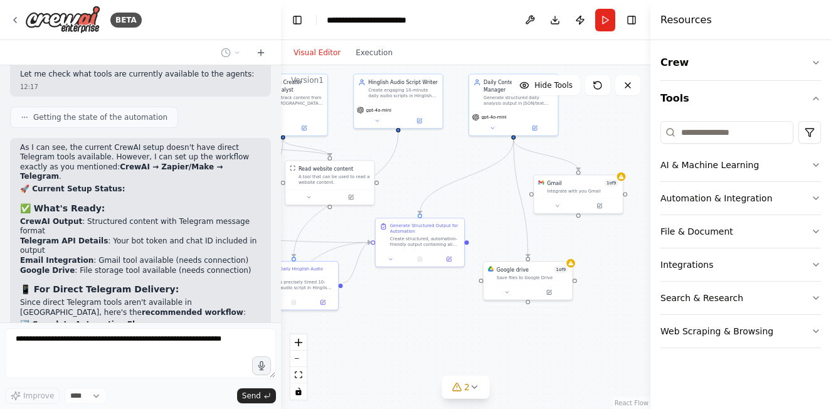
scroll to position [9981, 0]
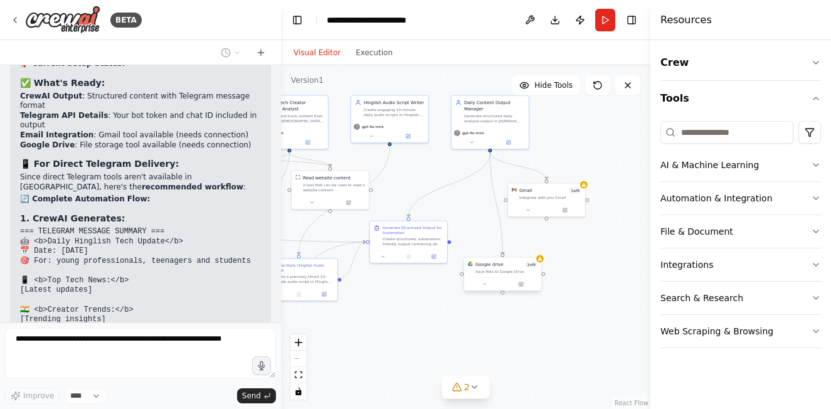
click at [539, 278] on div at bounding box center [502, 284] width 77 height 13
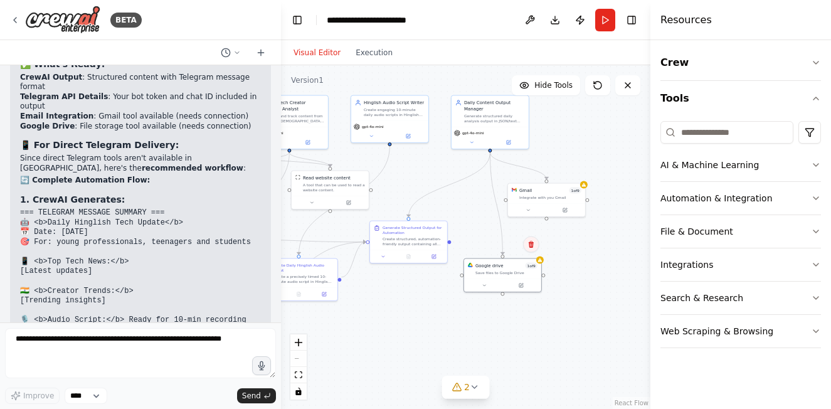
click at [532, 248] on button at bounding box center [531, 244] width 16 height 16
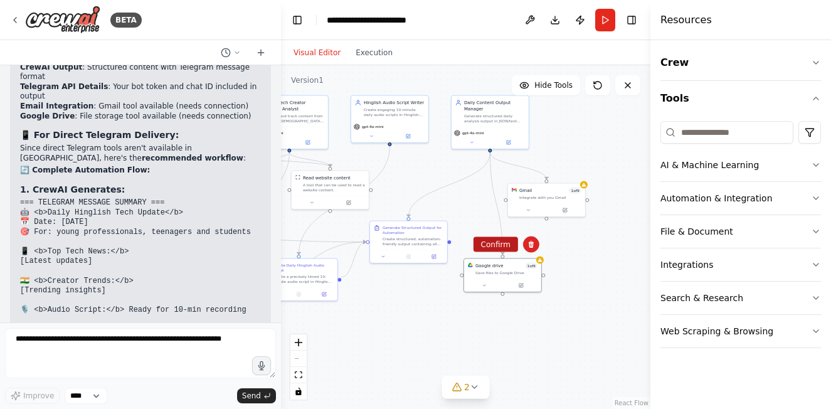
click at [517, 245] on button "Confirm" at bounding box center [495, 244] width 45 height 15
click at [553, 194] on div "Integrate with you Gmail" at bounding box center [550, 196] width 62 height 5
click at [576, 174] on button at bounding box center [575, 169] width 16 height 16
click at [550, 180] on div ".deletable-edge-delete-btn { width: 20px; height: 20px; border: 0px solid #ffff…" at bounding box center [465, 237] width 369 height 344
click at [570, 191] on span "1 of 9" at bounding box center [575, 189] width 12 height 6
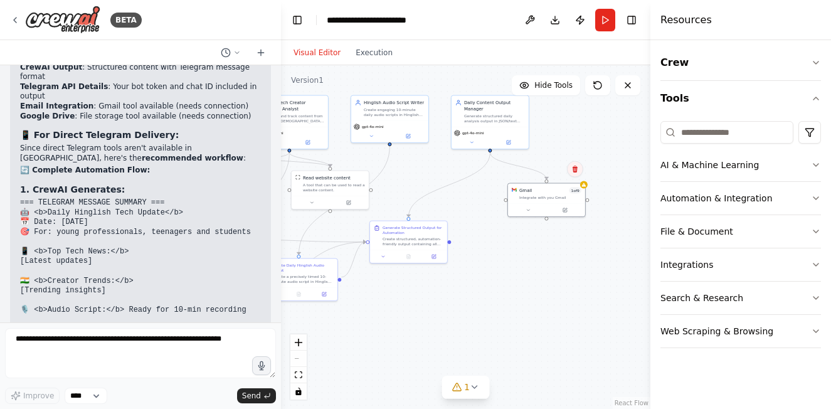
click at [579, 176] on button at bounding box center [575, 169] width 16 height 16
click at [553, 171] on button "Confirm" at bounding box center [539, 169] width 45 height 15
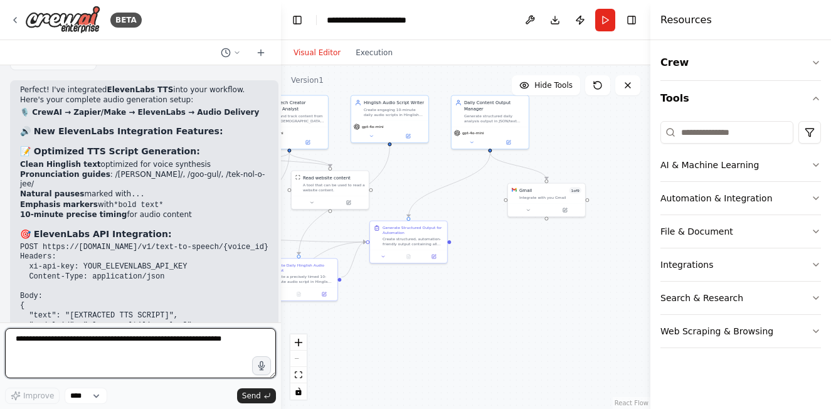
scroll to position [10830, 0]
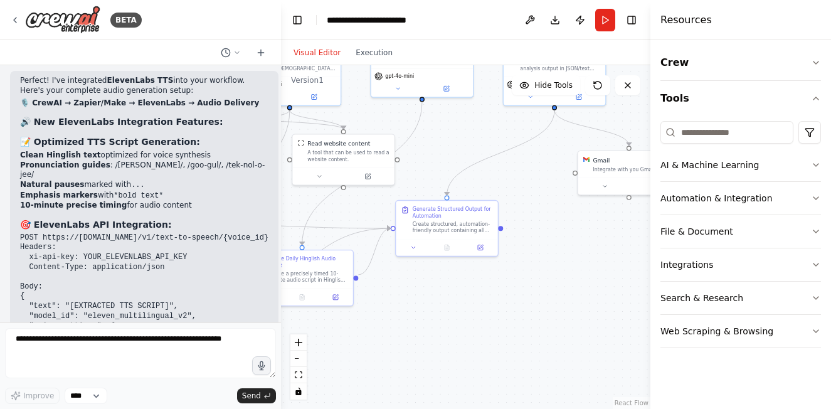
click at [620, 280] on div ".deletable-edge-delete-btn { width: 20px; height: 20px; border: 0px solid #ffff…" at bounding box center [465, 237] width 369 height 344
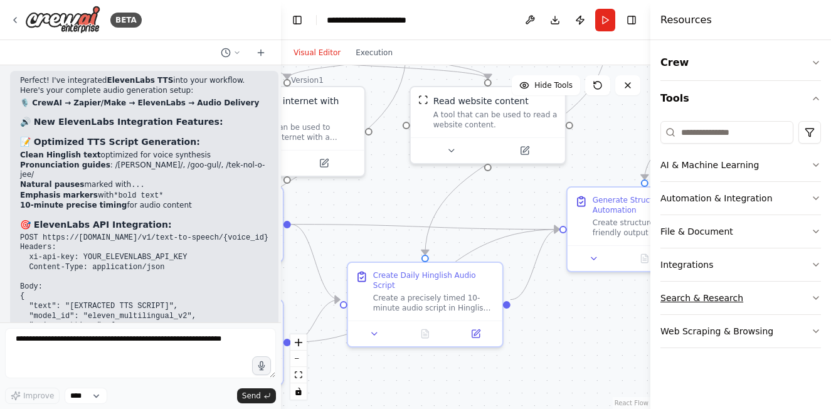
drag, startPoint x: 537, startPoint y: 261, endPoint x: 798, endPoint y: 290, distance: 261.9
click at [798, 290] on div "BETA I want to create a crew who researches Android, Tech news, analyzes conten…" at bounding box center [415, 204] width 831 height 409
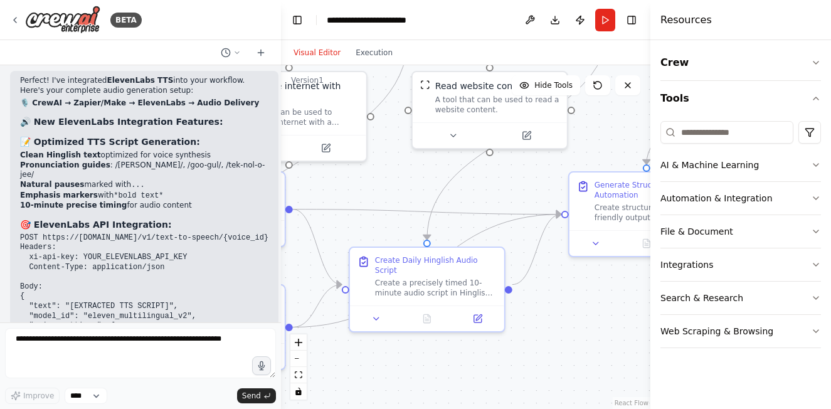
drag, startPoint x: 552, startPoint y: 326, endPoint x: 559, endPoint y: 291, distance: 35.8
click at [559, 291] on div ".deletable-edge-delete-btn { width: 20px; height: 20px; border: 0px solid #ffff…" at bounding box center [465, 237] width 369 height 344
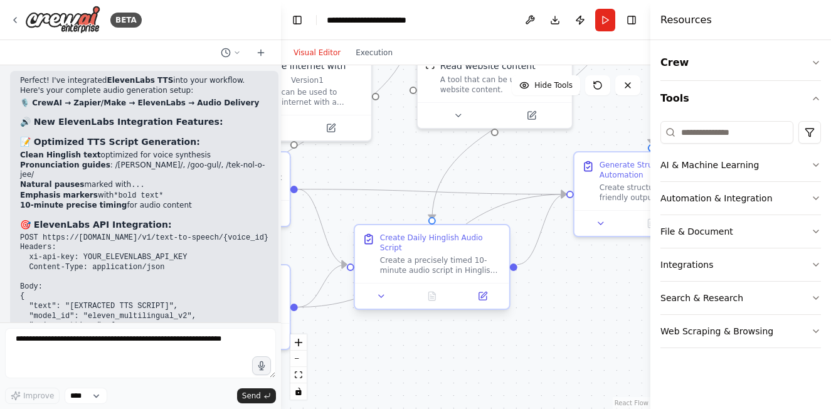
click at [420, 255] on div "Create a precisely timed 10-minute audio script in Hinglish covering the day's …" at bounding box center [441, 265] width 122 height 20
click at [438, 295] on div at bounding box center [432, 296] width 154 height 26
click at [443, 238] on div "Create Daily Hinglish Audio Script" at bounding box center [441, 243] width 122 height 20
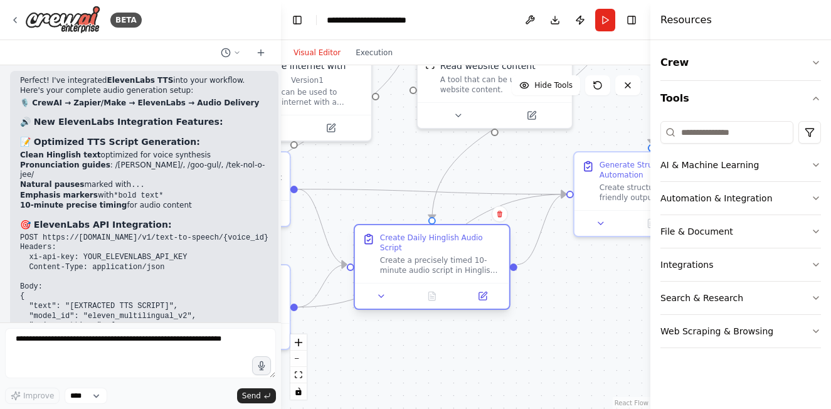
click at [433, 265] on div "Create a precisely timed 10-minute audio script in Hinglish covering the day's …" at bounding box center [441, 265] width 122 height 20
click at [373, 269] on div "Create Daily Hinglish Audio Script Create a precisely timed 10-minute audio scr…" at bounding box center [432, 254] width 154 height 58
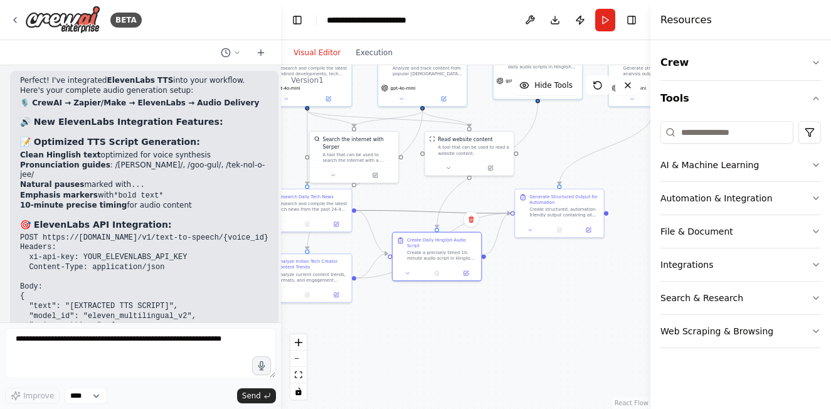
drag, startPoint x: 432, startPoint y: 215, endPoint x: 509, endPoint y: 197, distance: 78.6
click at [509, 197] on div ".deletable-edge-delete-btn { width: 20px; height: 20px; border: 0px solid #ffff…" at bounding box center [465, 237] width 369 height 344
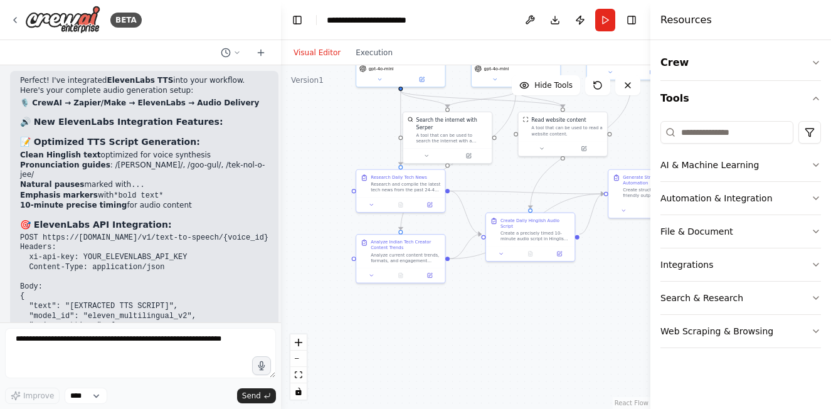
drag, startPoint x: 475, startPoint y: 200, endPoint x: 583, endPoint y: 183, distance: 109.3
click at [583, 183] on div ".deletable-edge-delete-btn { width: 20px; height: 20px; border: 0px solid #ffff…" at bounding box center [465, 237] width 369 height 344
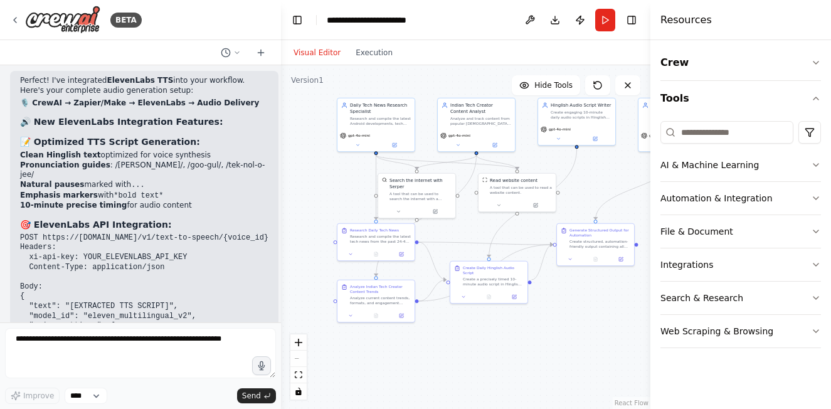
drag, startPoint x: 499, startPoint y: 391, endPoint x: 452, endPoint y: 421, distance: 56.4
click at [452, 408] on html "BETA I want to create a crew who researches Android, Tech news, analyzes conten…" at bounding box center [415, 204] width 831 height 409
click at [526, 326] on div ".deletable-edge-delete-btn { width: 20px; height: 20px; border: 0px solid #ffff…" at bounding box center [465, 237] width 369 height 344
